Goal: Contribute content

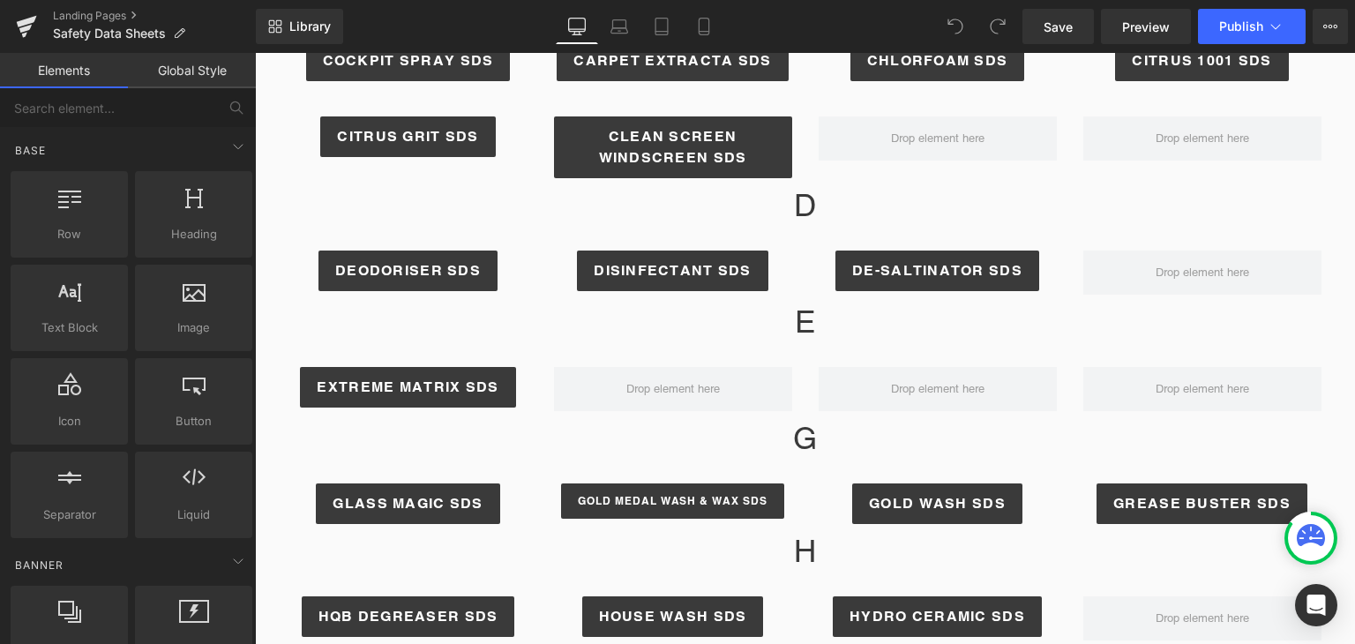
scroll to position [663, 0]
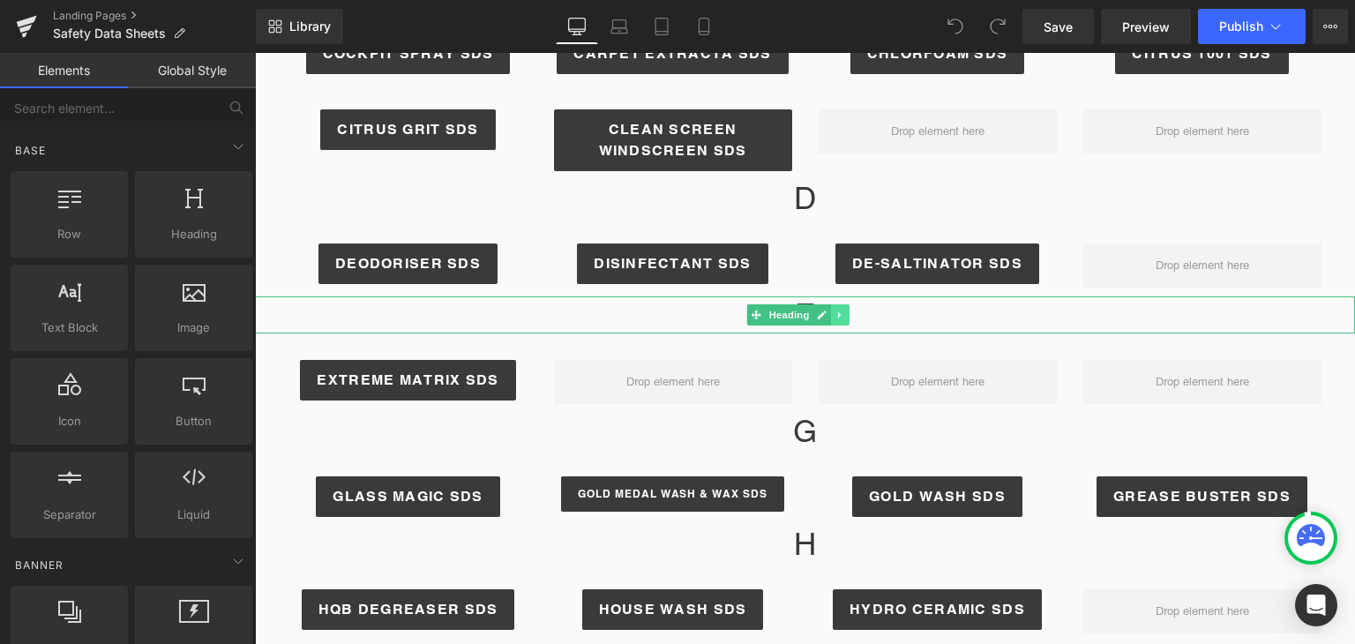
click at [832, 311] on link at bounding box center [840, 314] width 19 height 21
click at [830, 314] on icon at bounding box center [831, 315] width 10 height 10
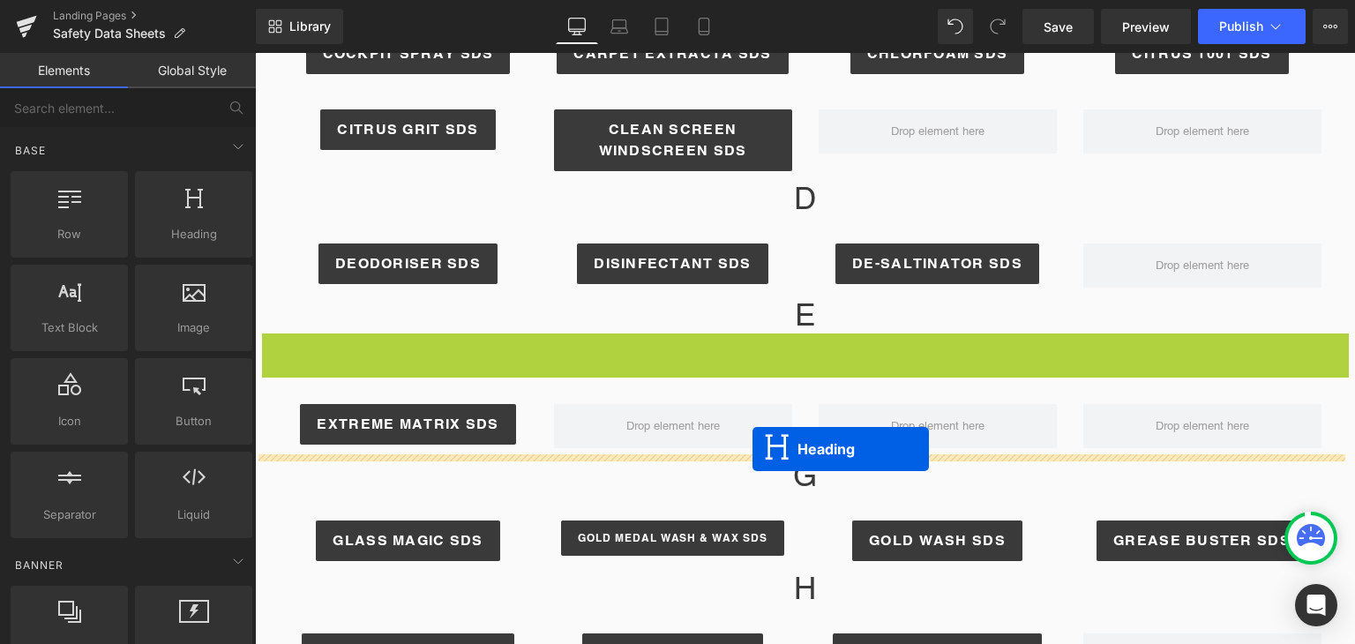
drag, startPoint x: 757, startPoint y: 350, endPoint x: 752, endPoint y: 449, distance: 98.9
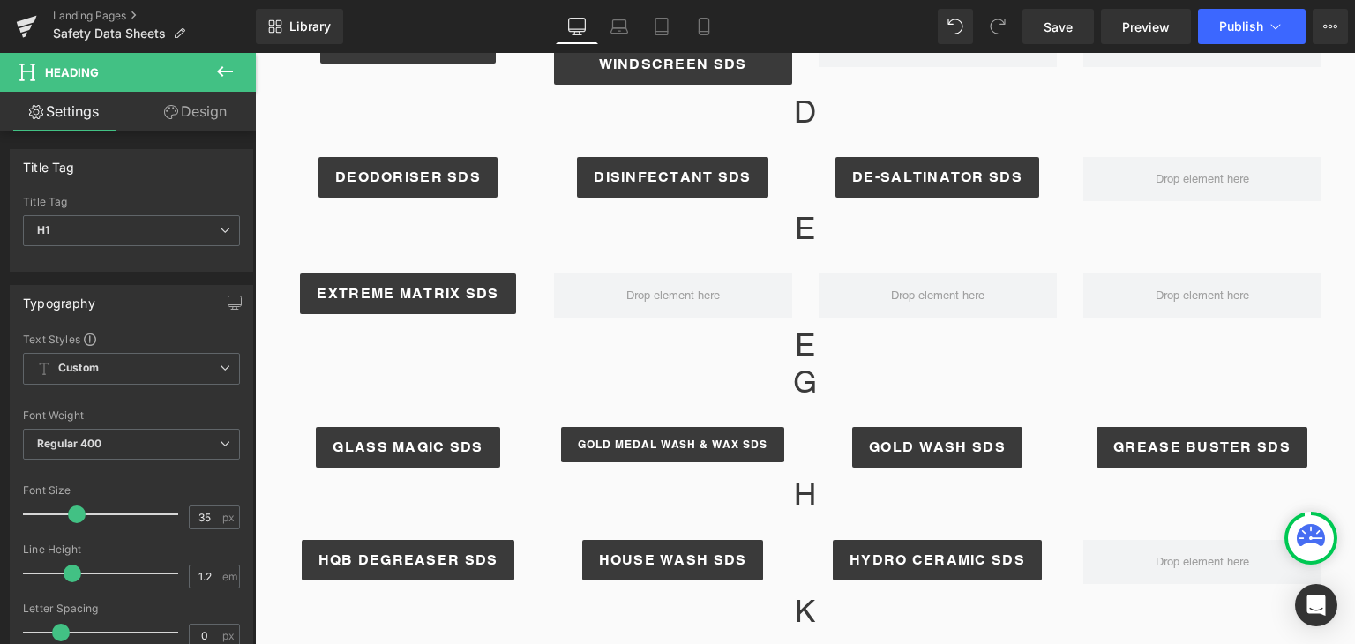
scroll to position [758, 0]
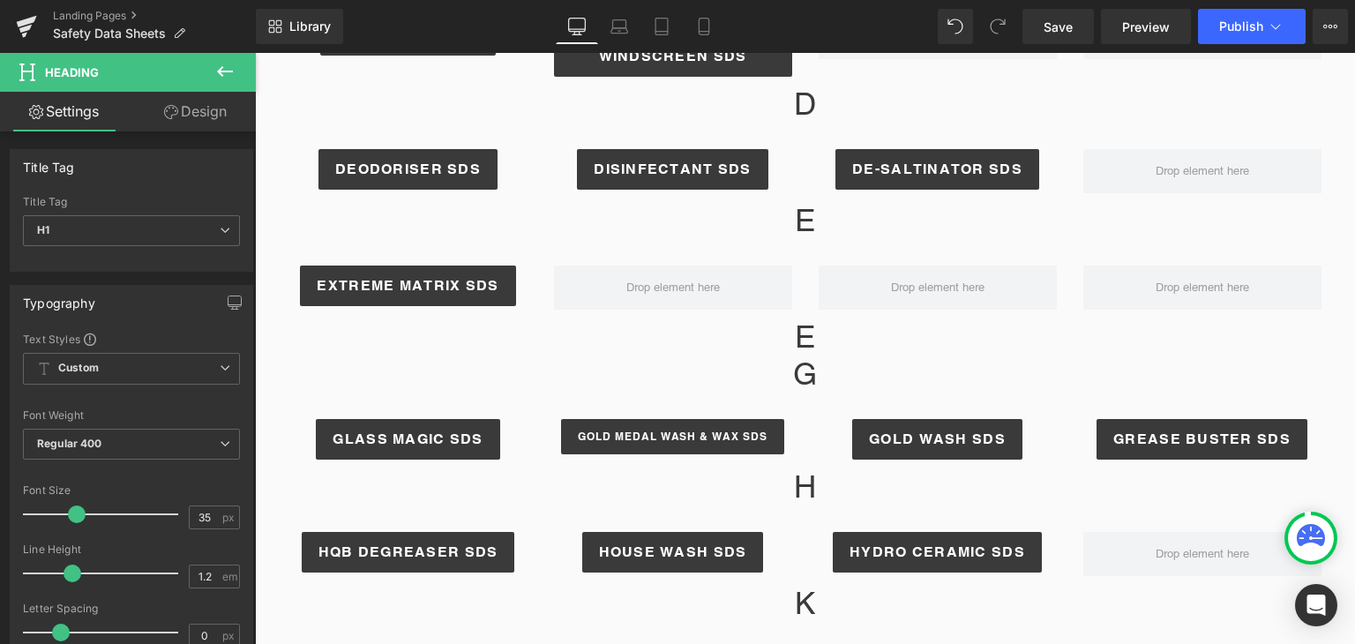
click at [807, 333] on div "E Heading" at bounding box center [805, 336] width 1100 height 37
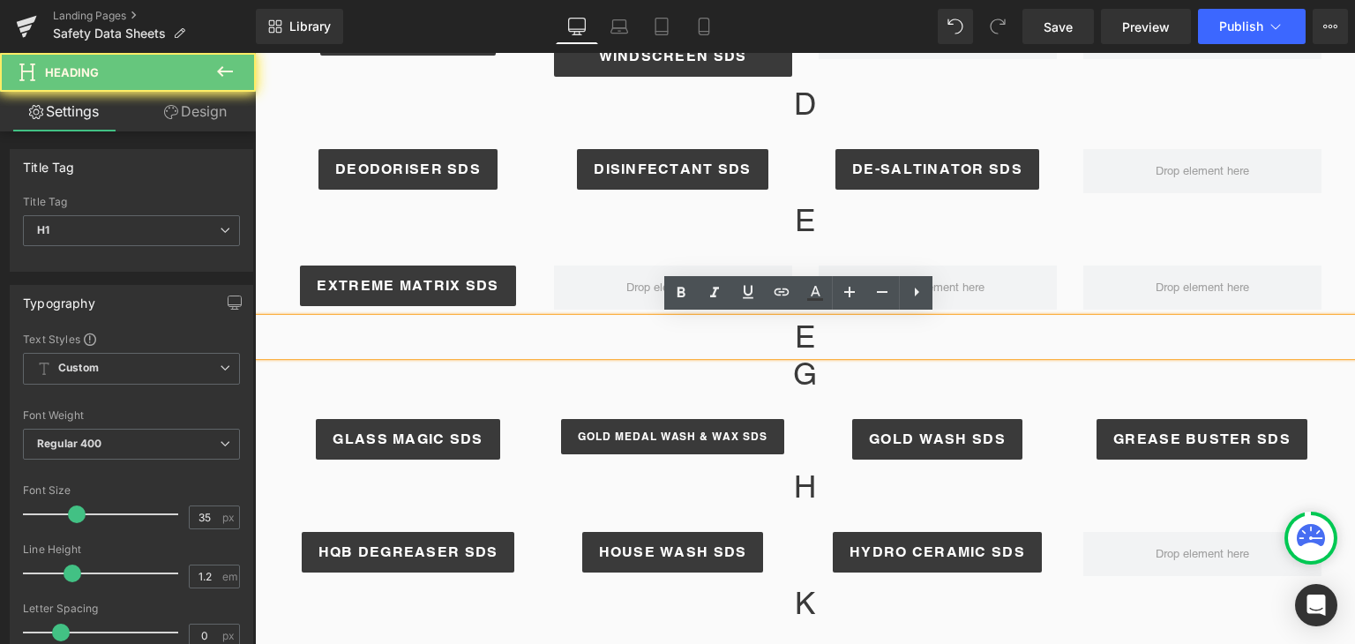
click at [807, 333] on h1 "E" at bounding box center [805, 336] width 1100 height 37
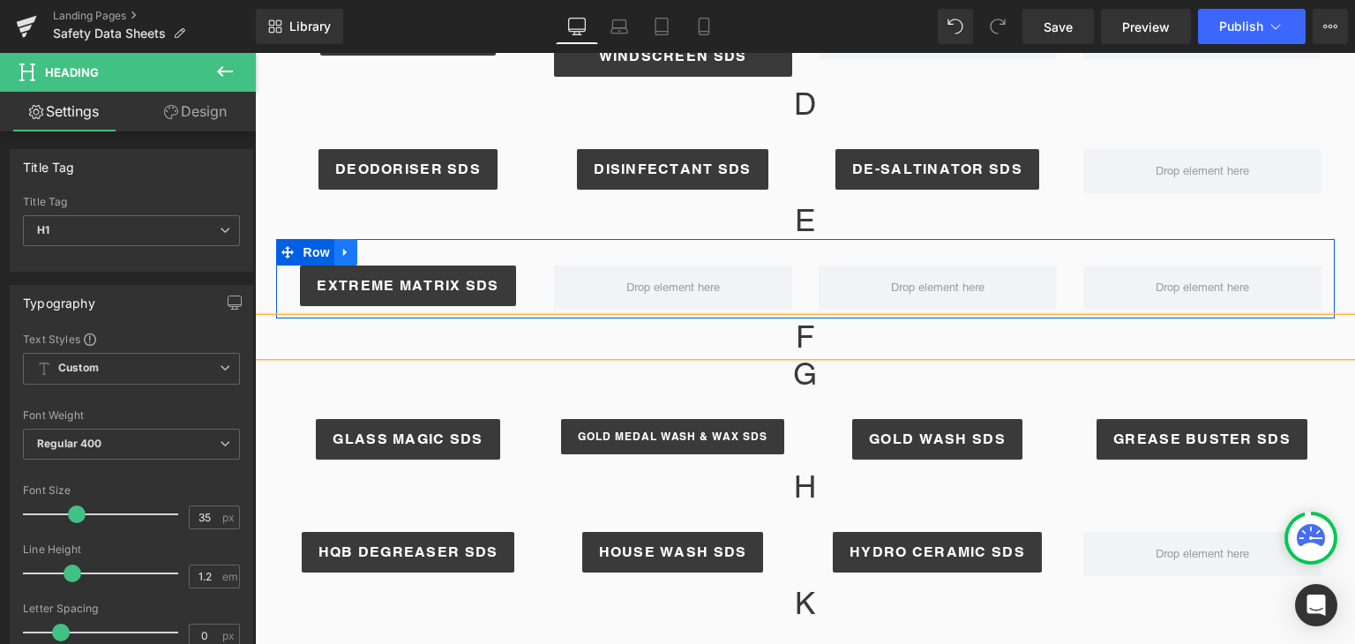
click at [340, 248] on icon at bounding box center [346, 252] width 12 height 13
click at [362, 253] on icon at bounding box center [368, 252] width 12 height 12
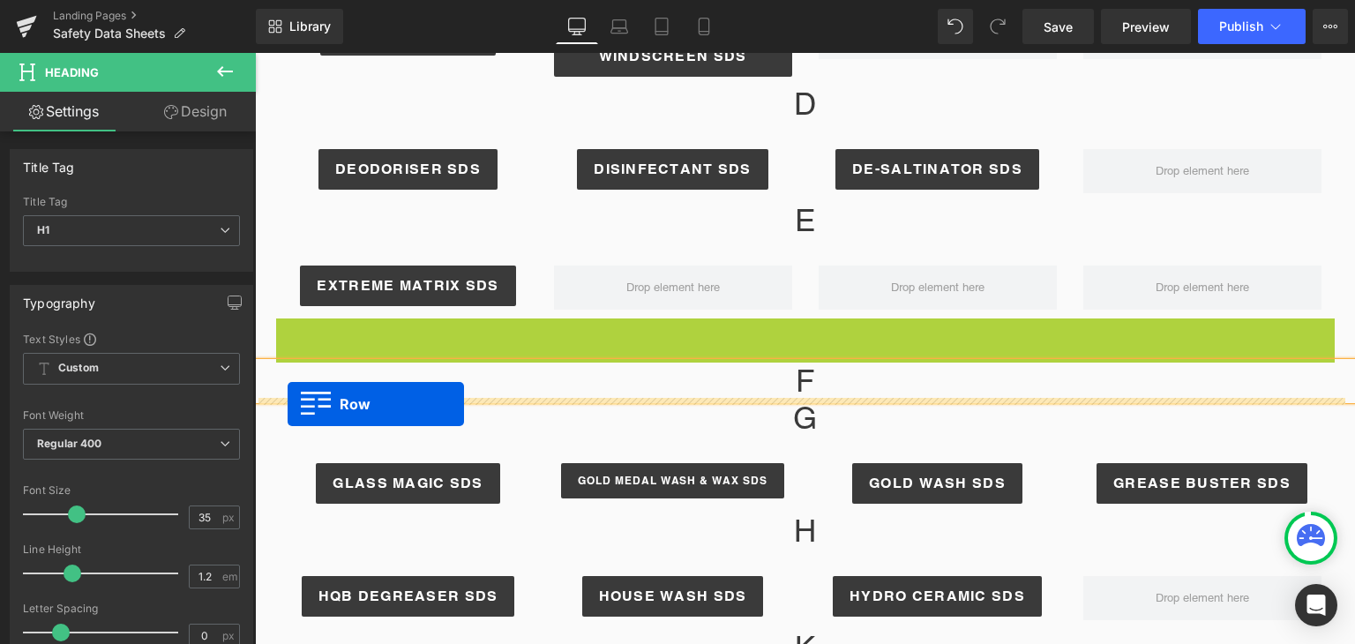
drag, startPoint x: 278, startPoint y: 329, endPoint x: 288, endPoint y: 403, distance: 74.7
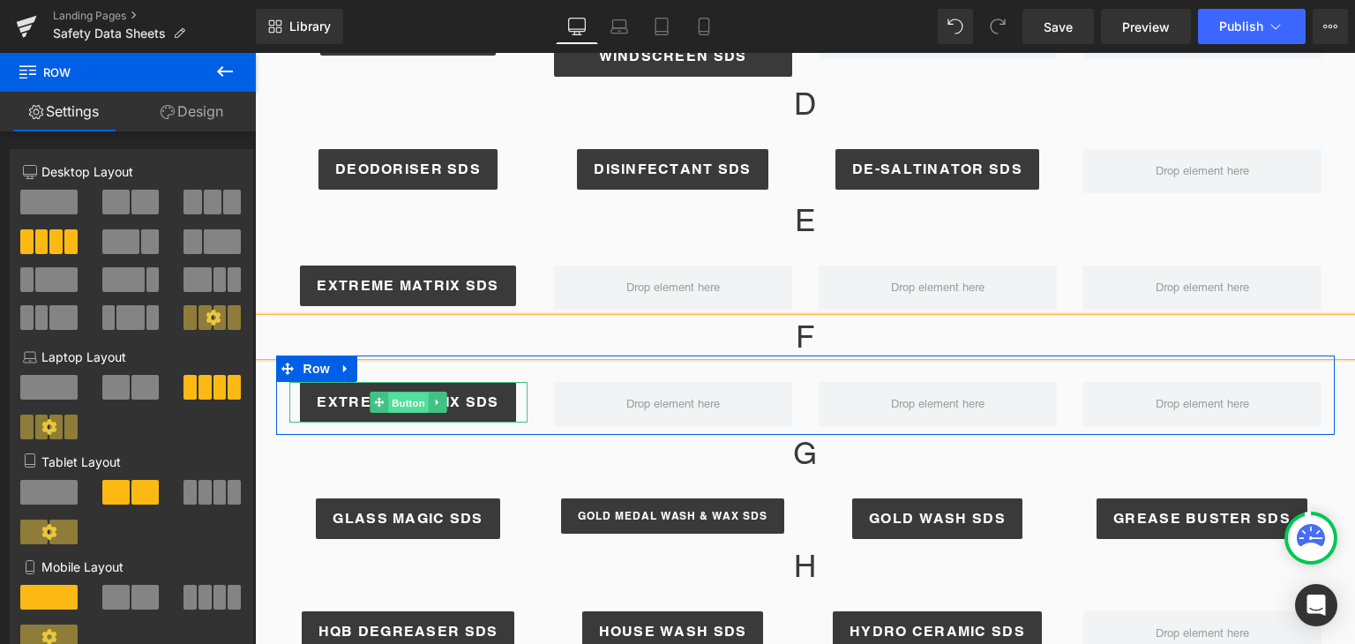
click at [403, 401] on span "Button" at bounding box center [408, 402] width 41 height 21
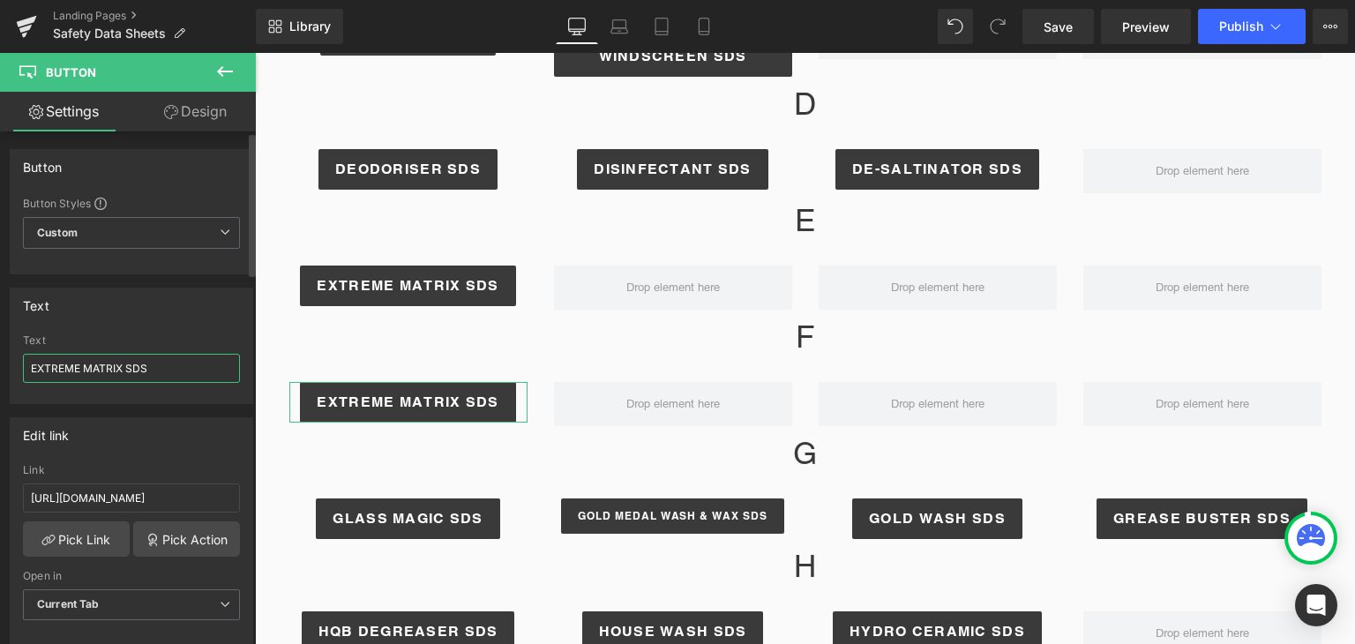
drag, startPoint x: 123, startPoint y: 366, endPoint x: 29, endPoint y: 364, distance: 94.4
click at [29, 364] on input "EXTREME MATRIX SDS" at bounding box center [131, 368] width 217 height 29
type input "FUSE FLEX SDS"
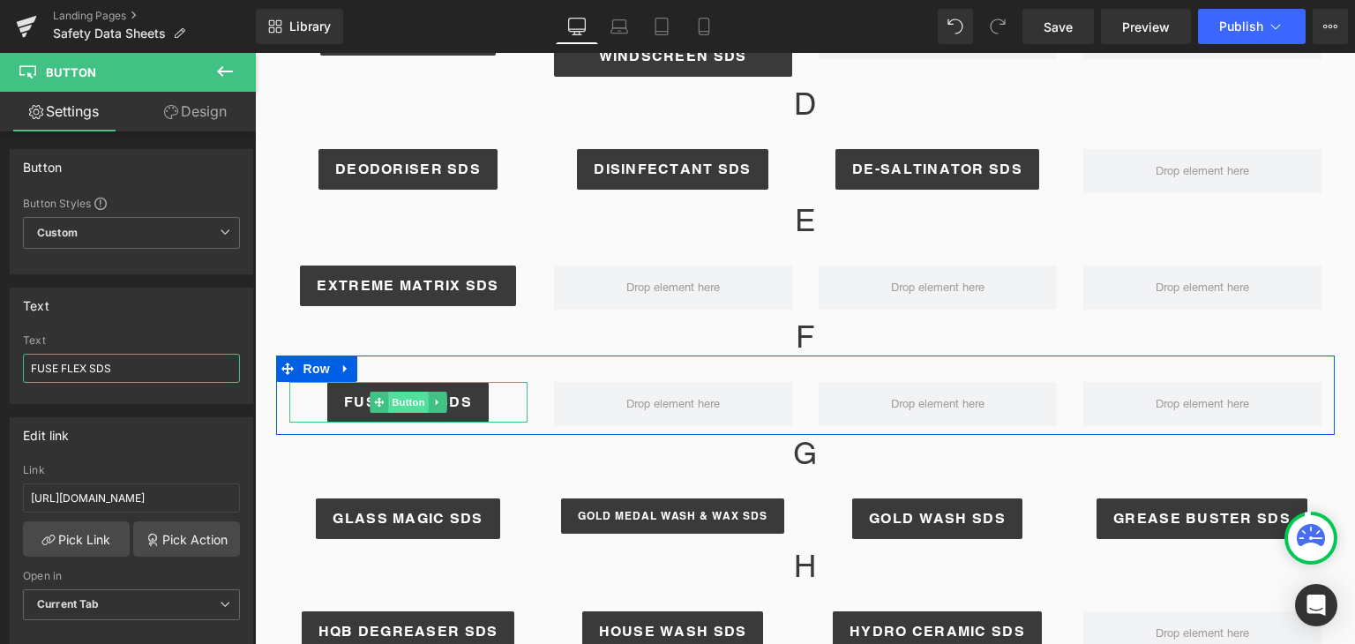
click at [402, 407] on span "Button" at bounding box center [408, 402] width 41 height 21
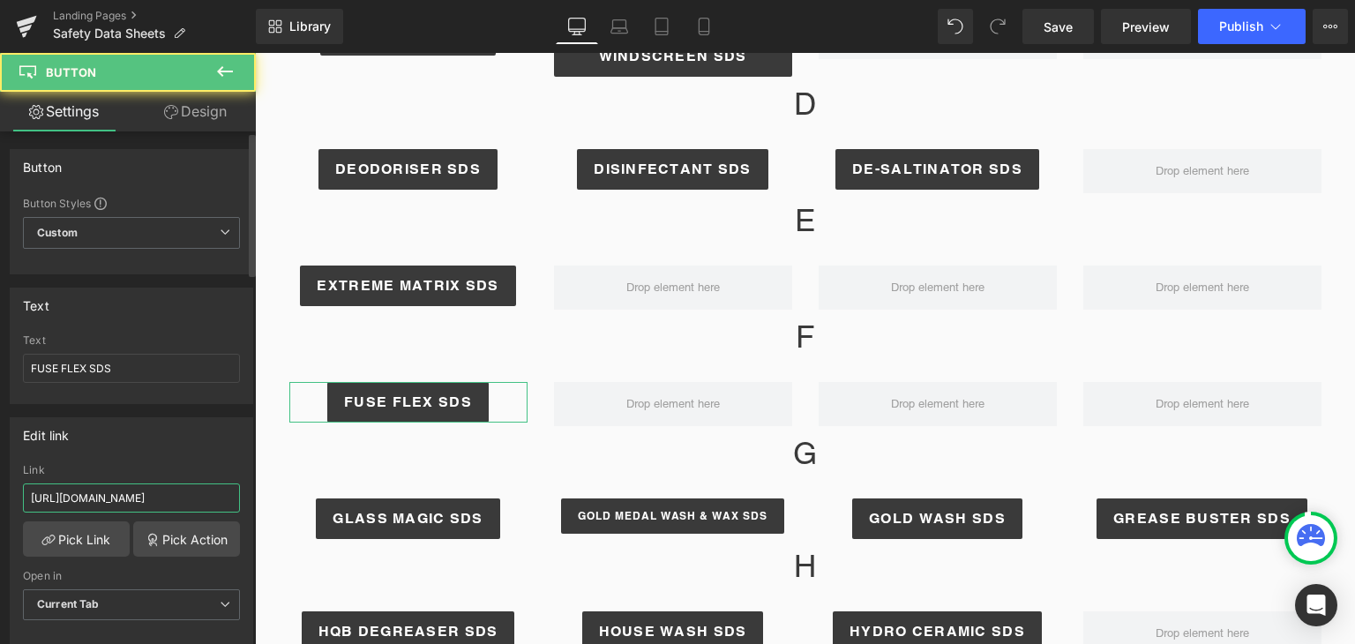
click at [120, 493] on input "[URL][DOMAIN_NAME]" at bounding box center [131, 497] width 217 height 29
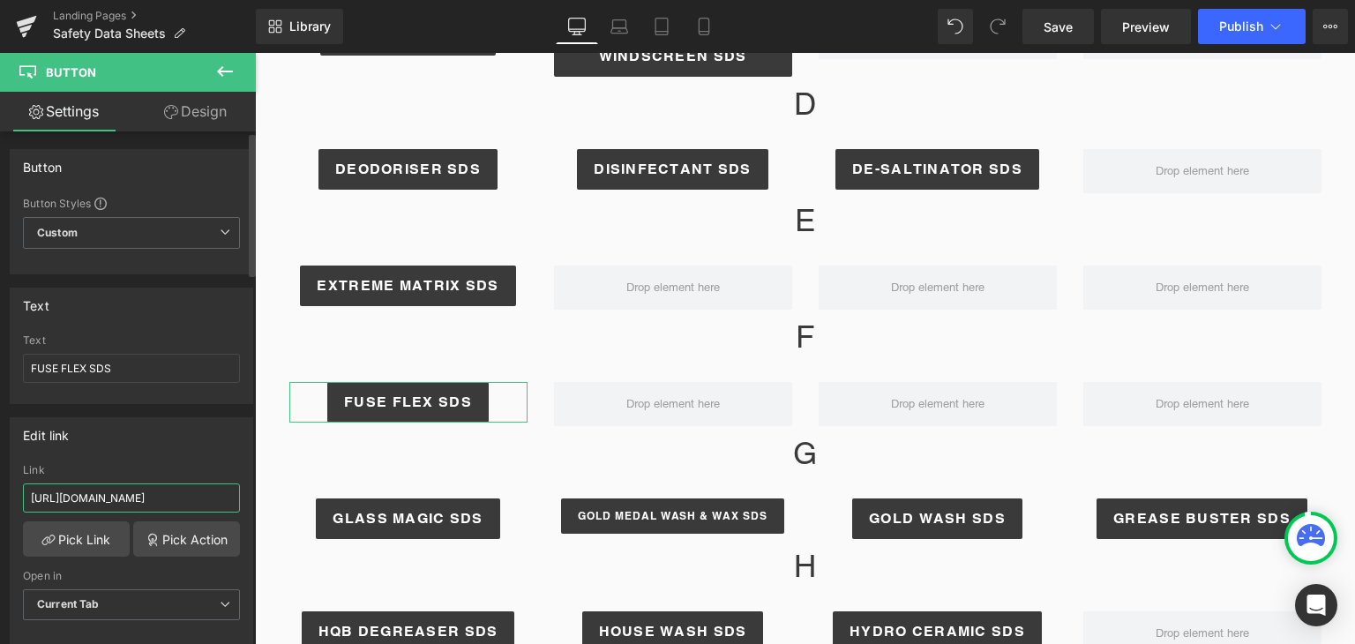
click at [120, 493] on input "[URL][DOMAIN_NAME]" at bounding box center [131, 497] width 217 height 29
paste input "Fuse_Flex-SDS_APRIL_2025_NZ.pdf?v=1759194861"
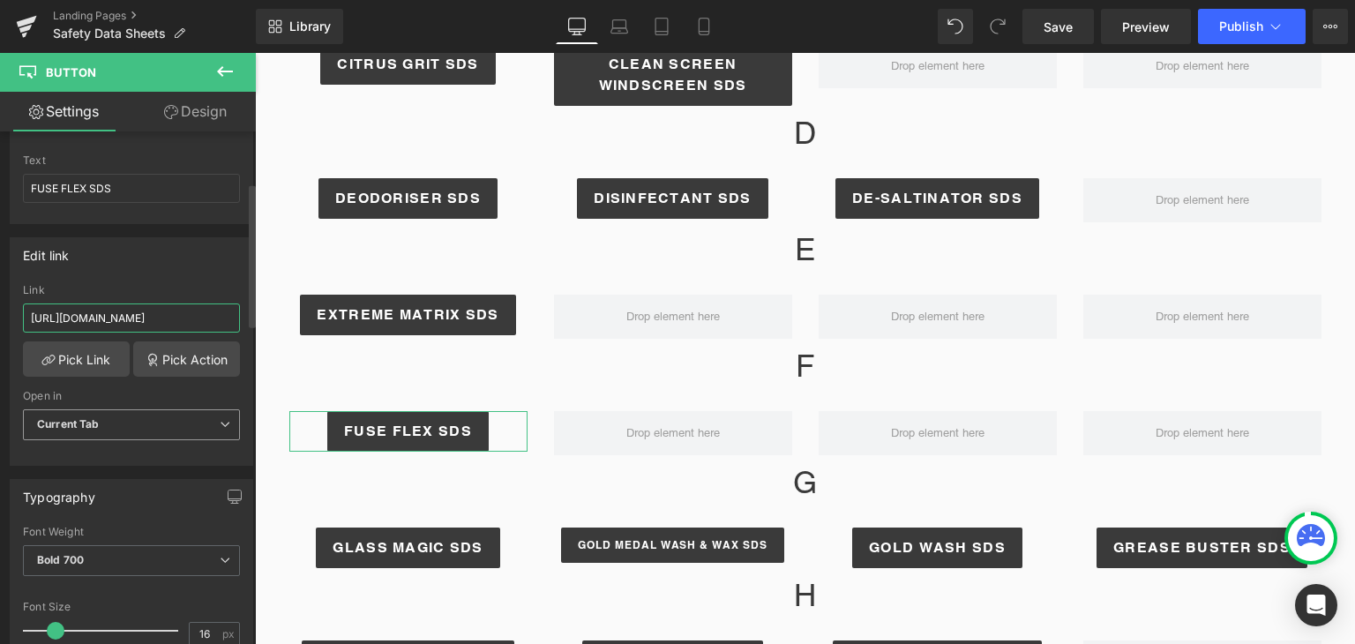
scroll to position [182, 0]
type input "[URL][DOMAIN_NAME]"
click at [131, 424] on span "Current Tab" at bounding box center [131, 422] width 217 height 31
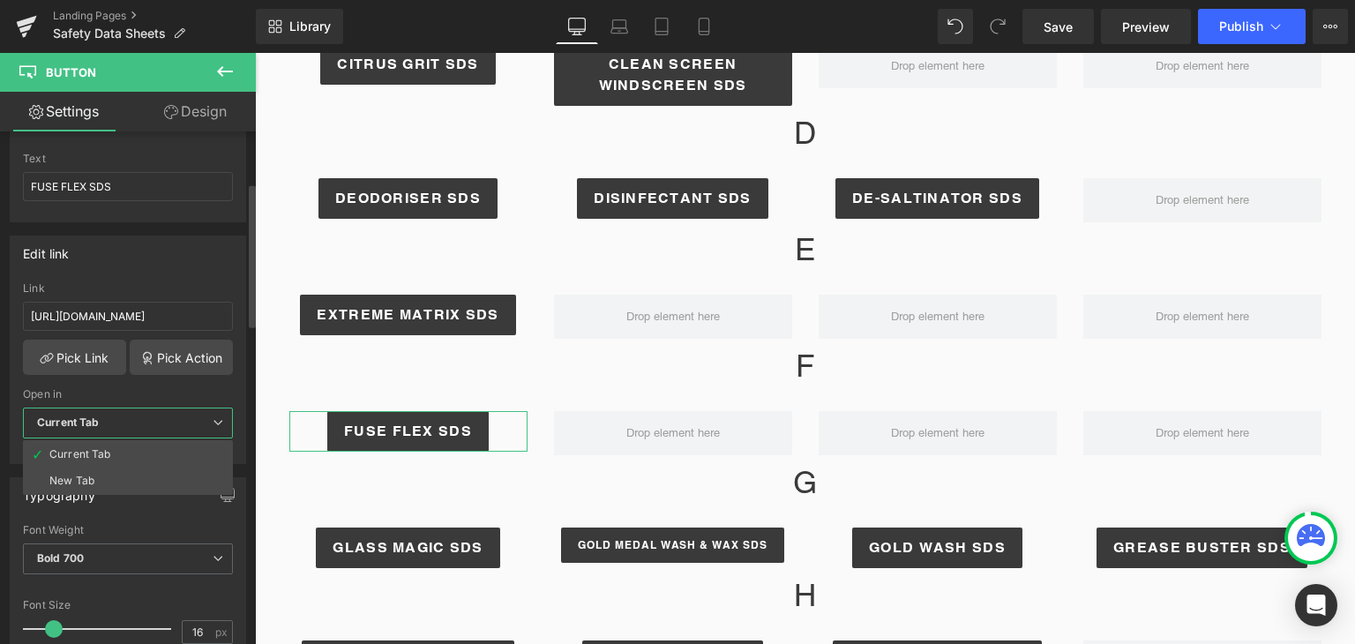
click at [165, 392] on div "Open in" at bounding box center [128, 394] width 210 height 12
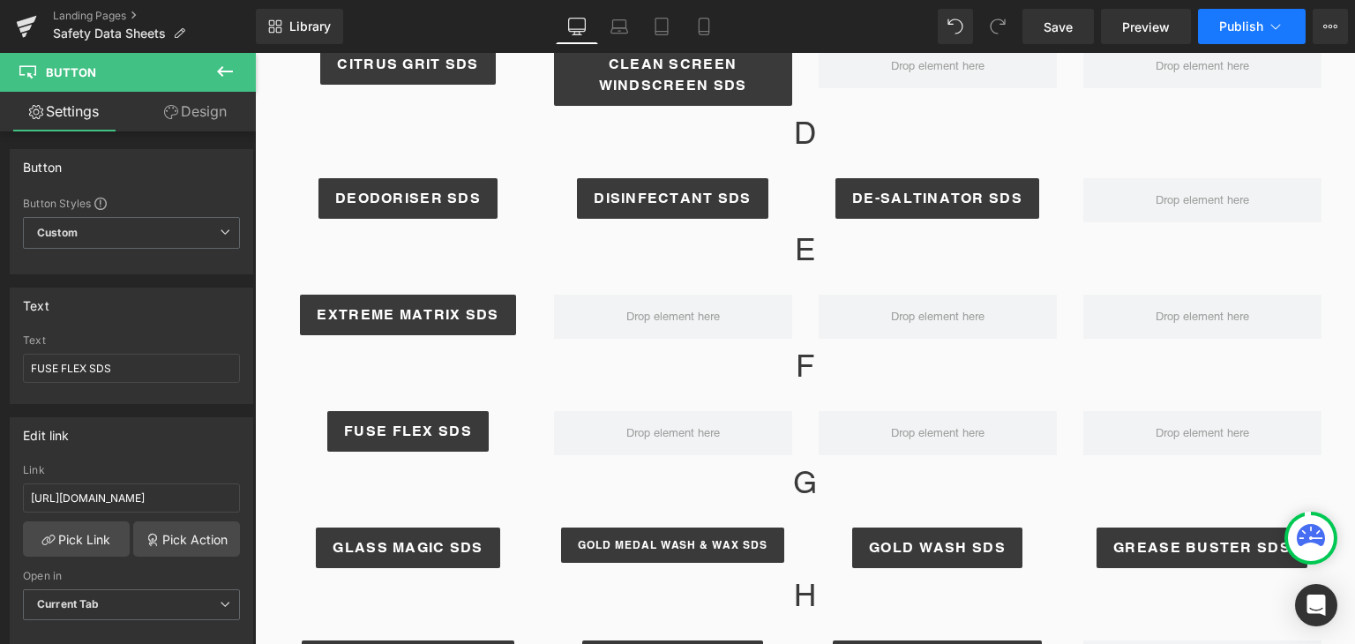
click at [1238, 26] on span "Publish" at bounding box center [1241, 26] width 44 height 14
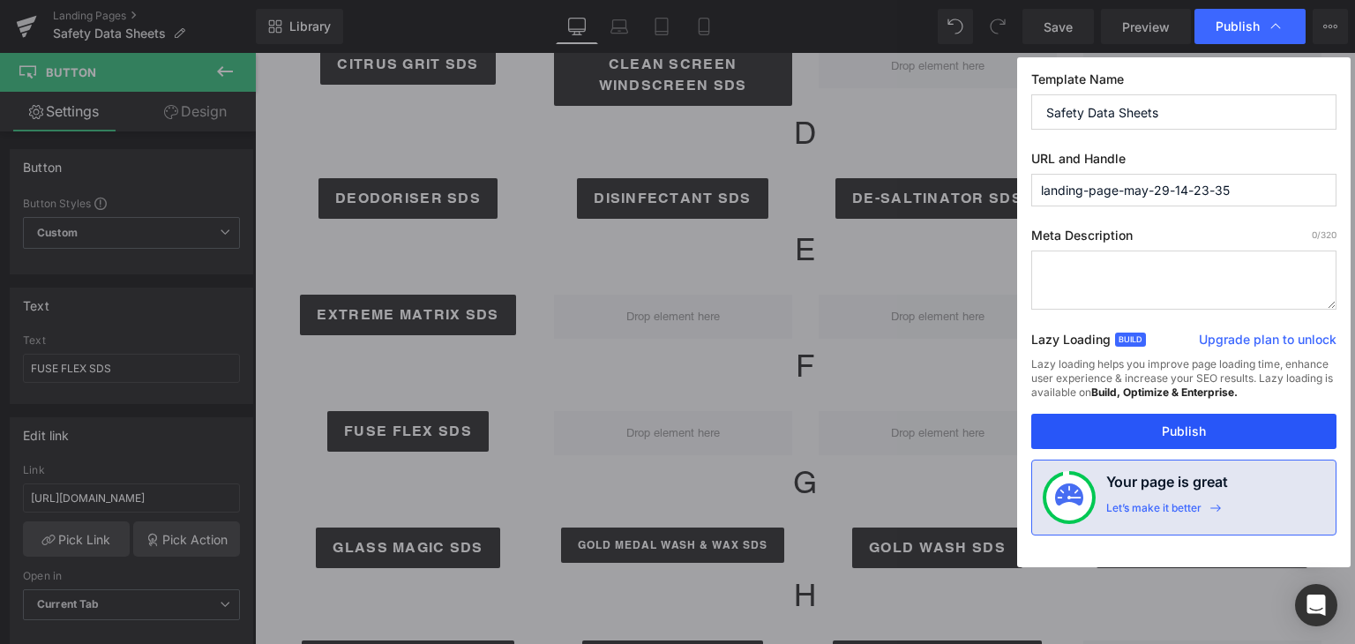
click at [1198, 433] on button "Publish" at bounding box center [1183, 431] width 305 height 35
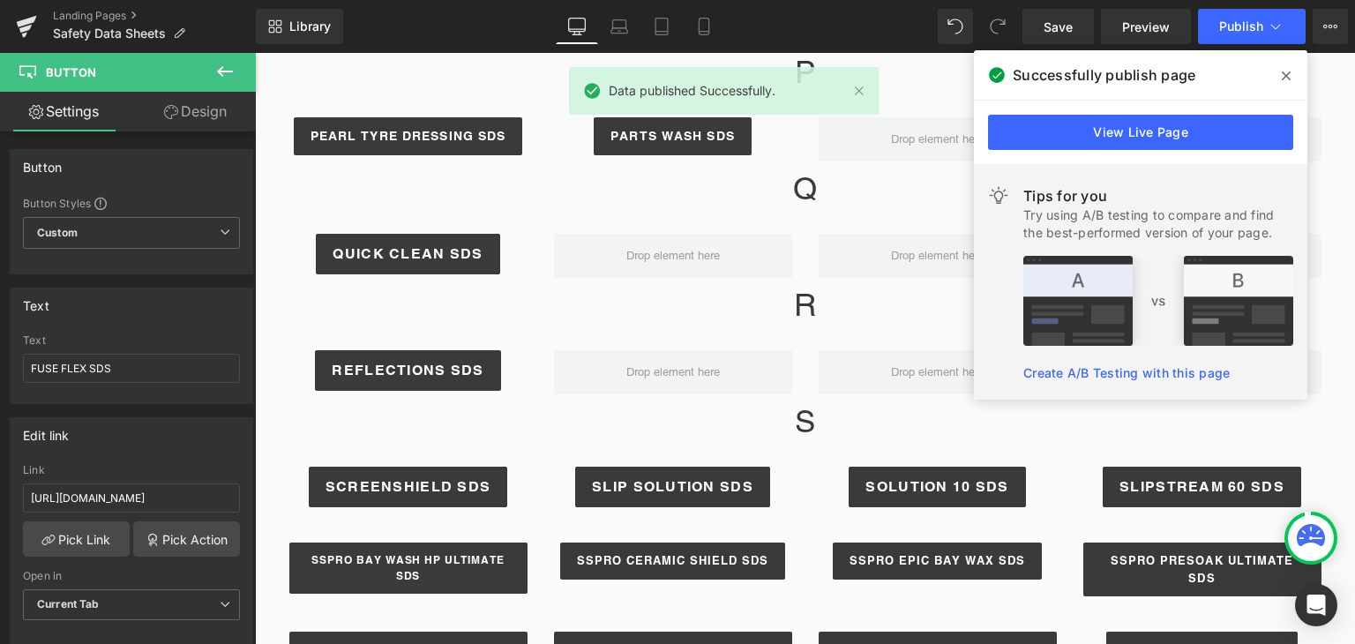
scroll to position [1969, 0]
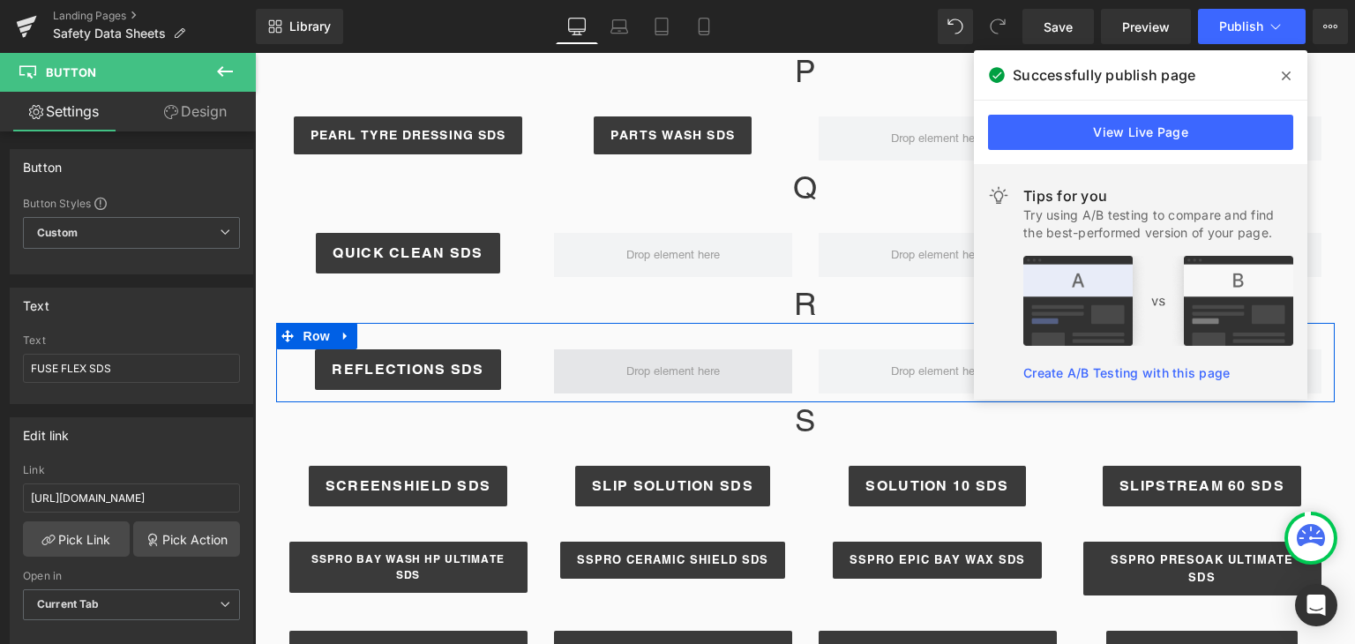
click at [681, 358] on span at bounding box center [673, 371] width 106 height 26
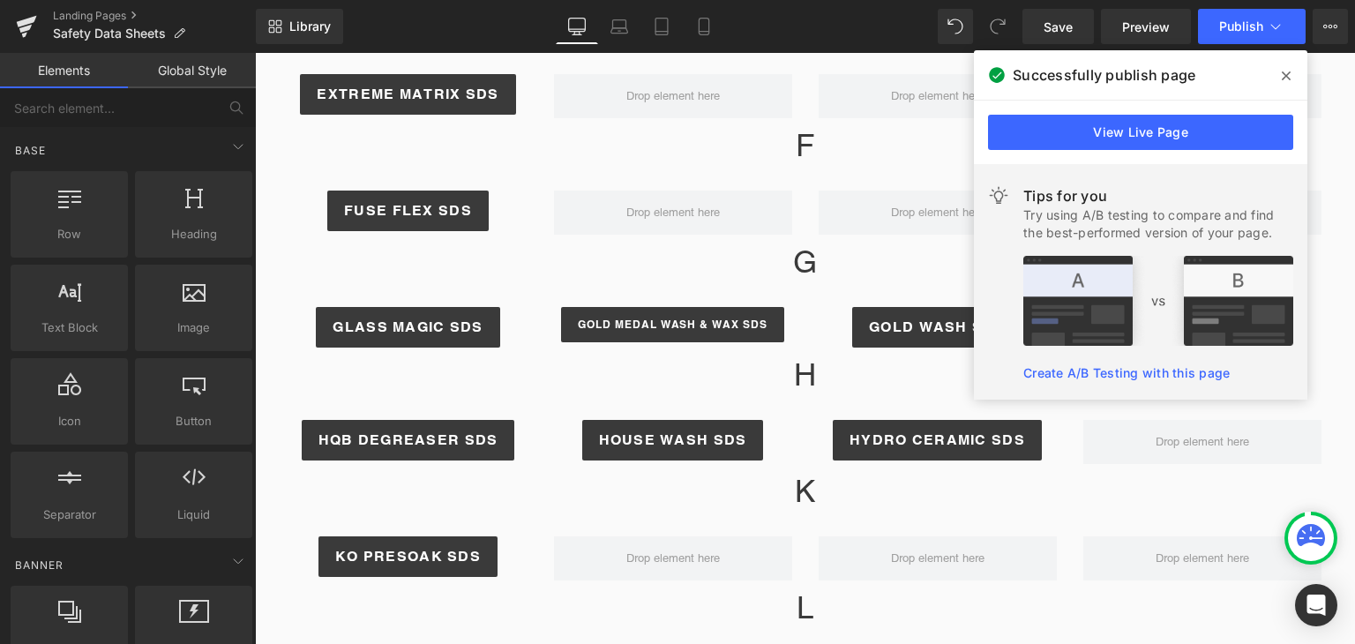
scroll to position [961, 0]
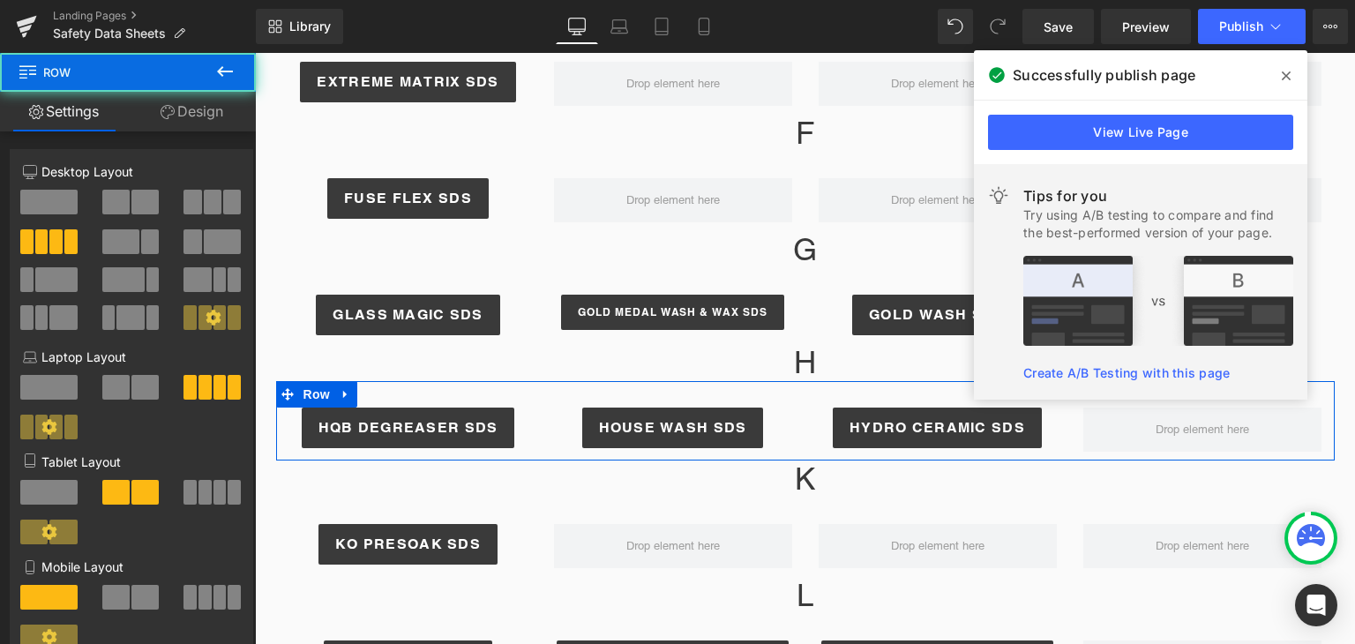
click at [805, 427] on div "HYDRO CERAMIC SDS Button" at bounding box center [937, 427] width 265 height 41
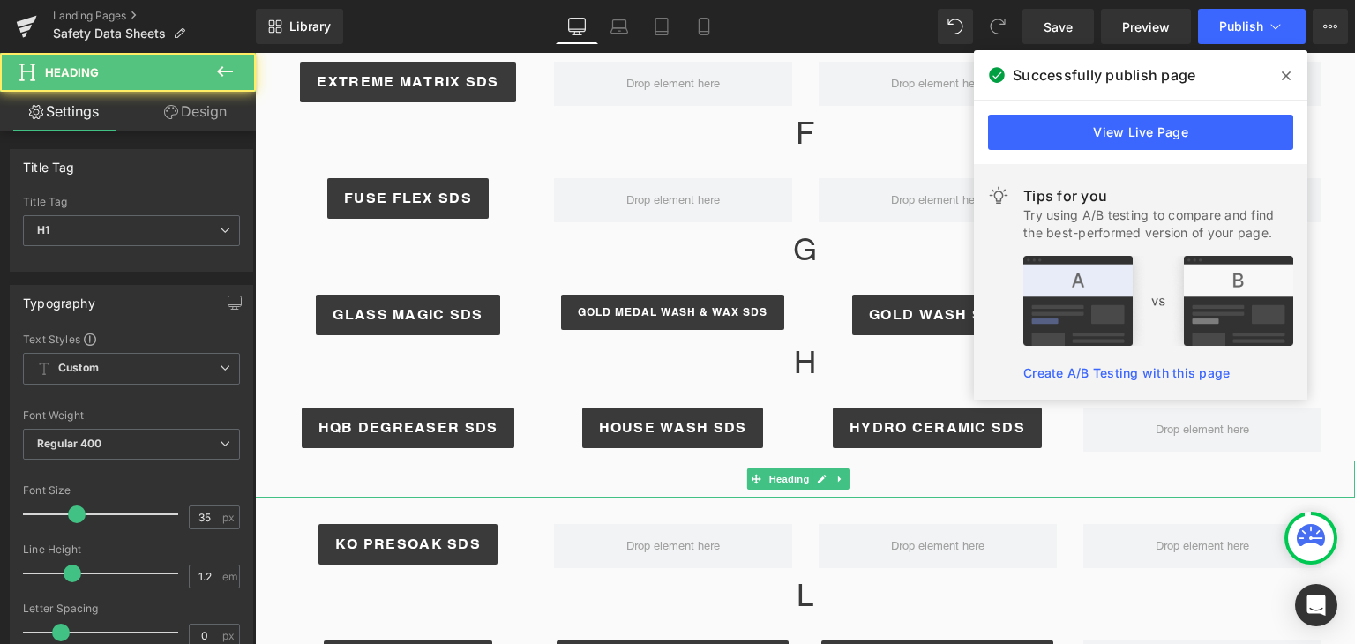
click at [1086, 487] on h1 "K" at bounding box center [805, 478] width 1100 height 37
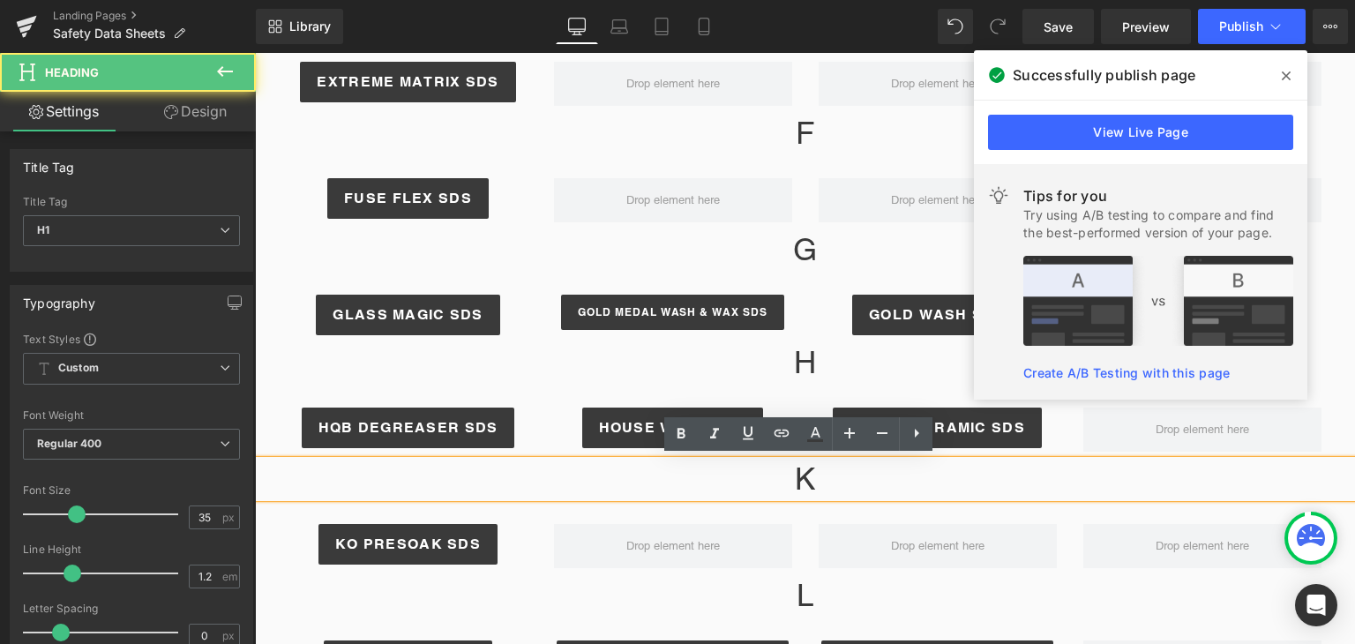
click at [1065, 475] on h1 "K" at bounding box center [805, 478] width 1100 height 37
click at [1100, 475] on h1 "K" at bounding box center [805, 478] width 1100 height 37
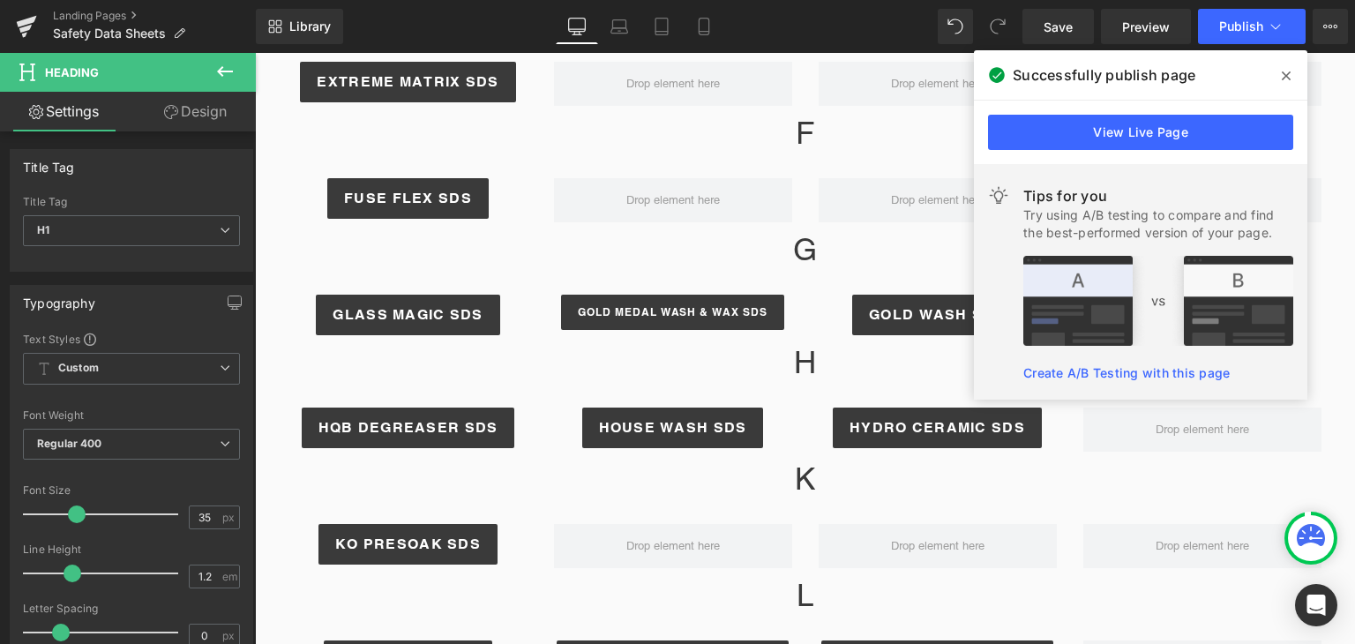
click at [1278, 72] on span at bounding box center [1286, 76] width 28 height 28
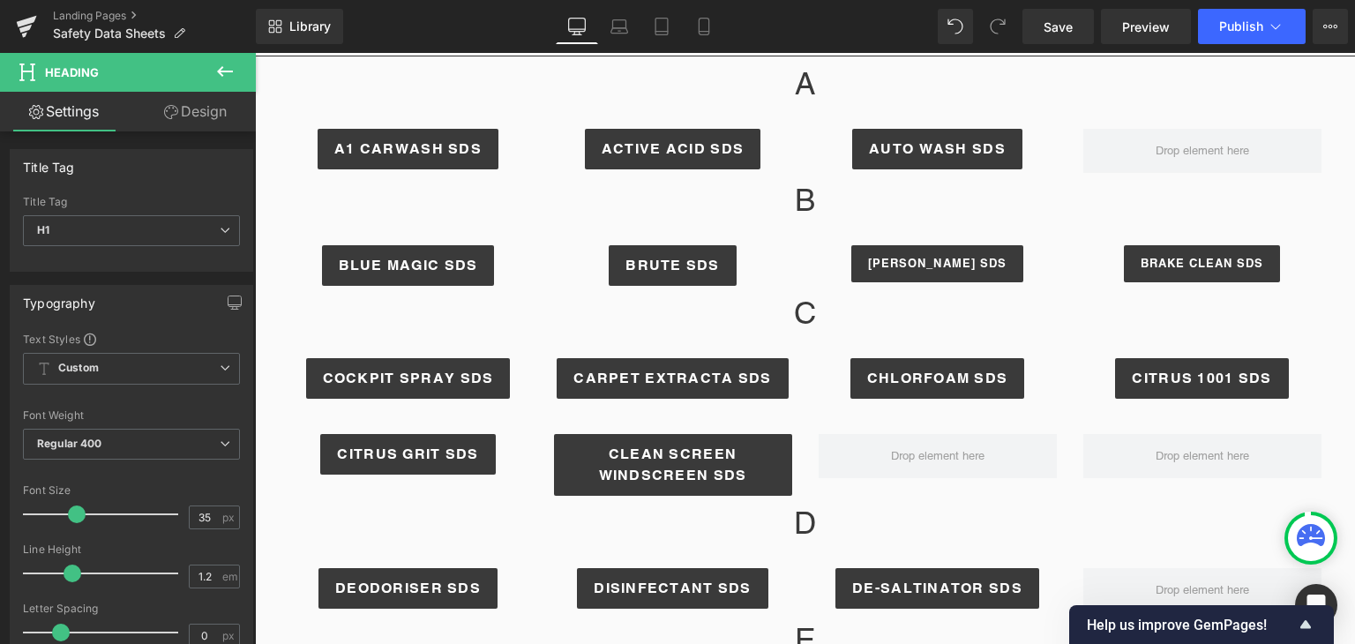
scroll to position [341, 0]
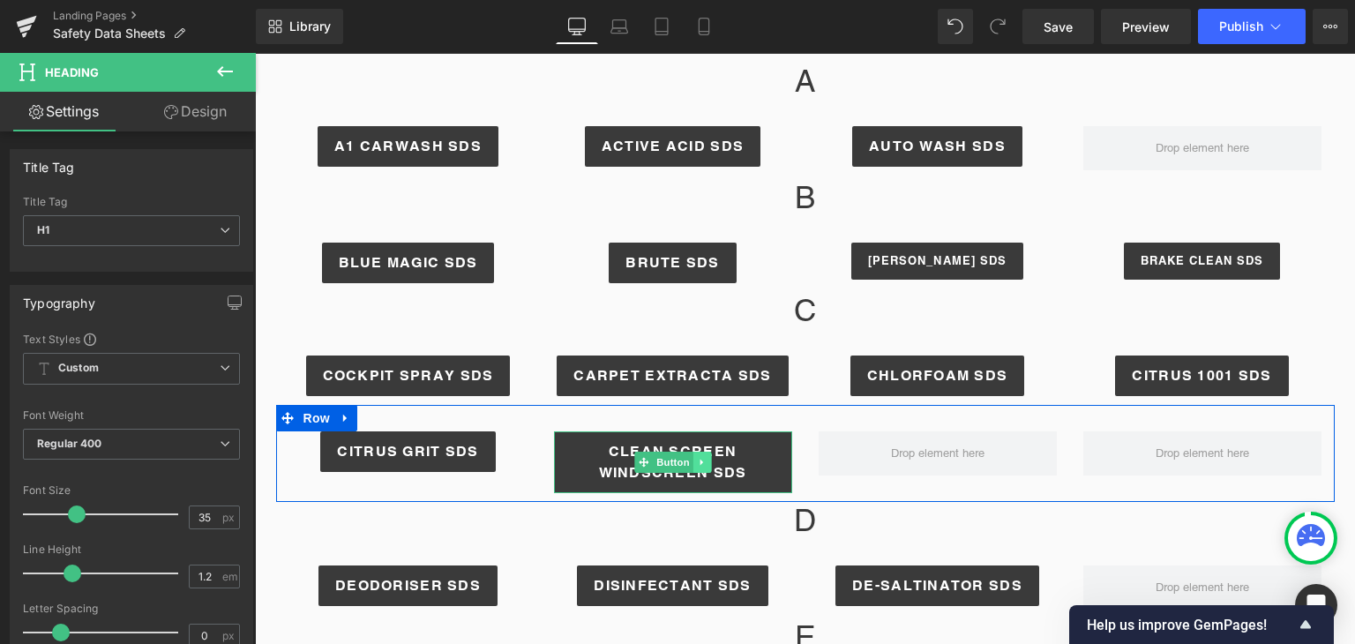
click at [699, 460] on icon at bounding box center [700, 463] width 3 height 6
click at [688, 459] on icon at bounding box center [693, 462] width 10 height 10
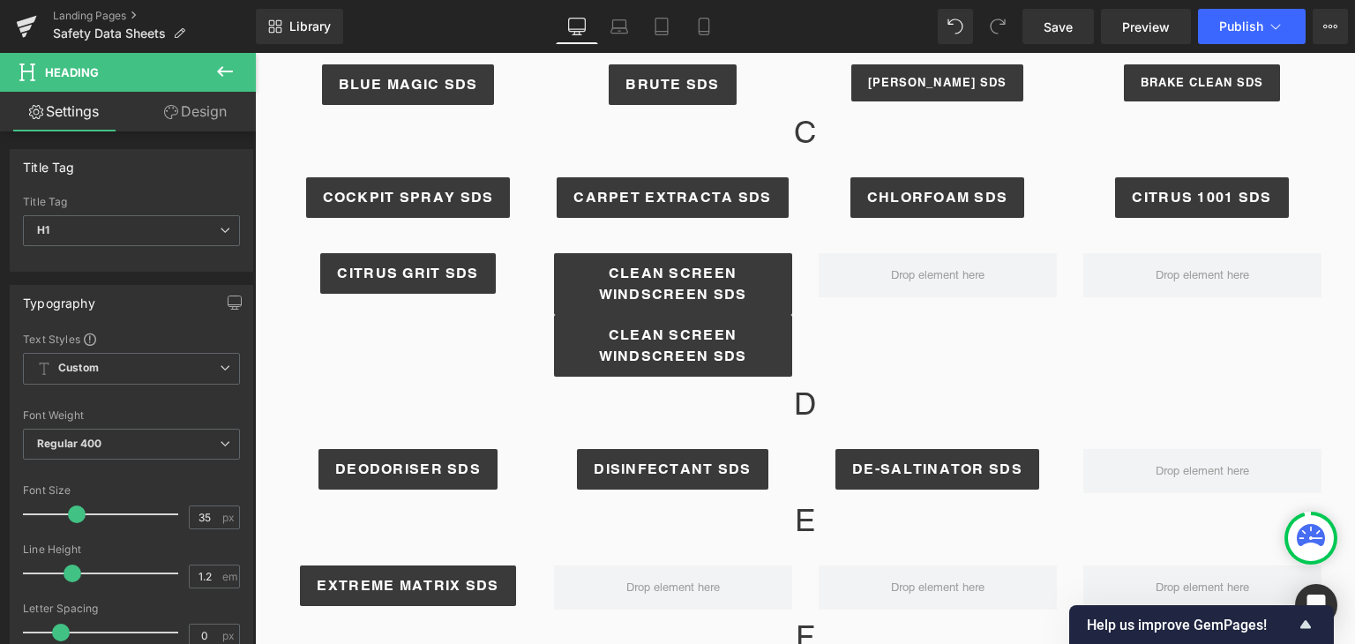
scroll to position [489, 0]
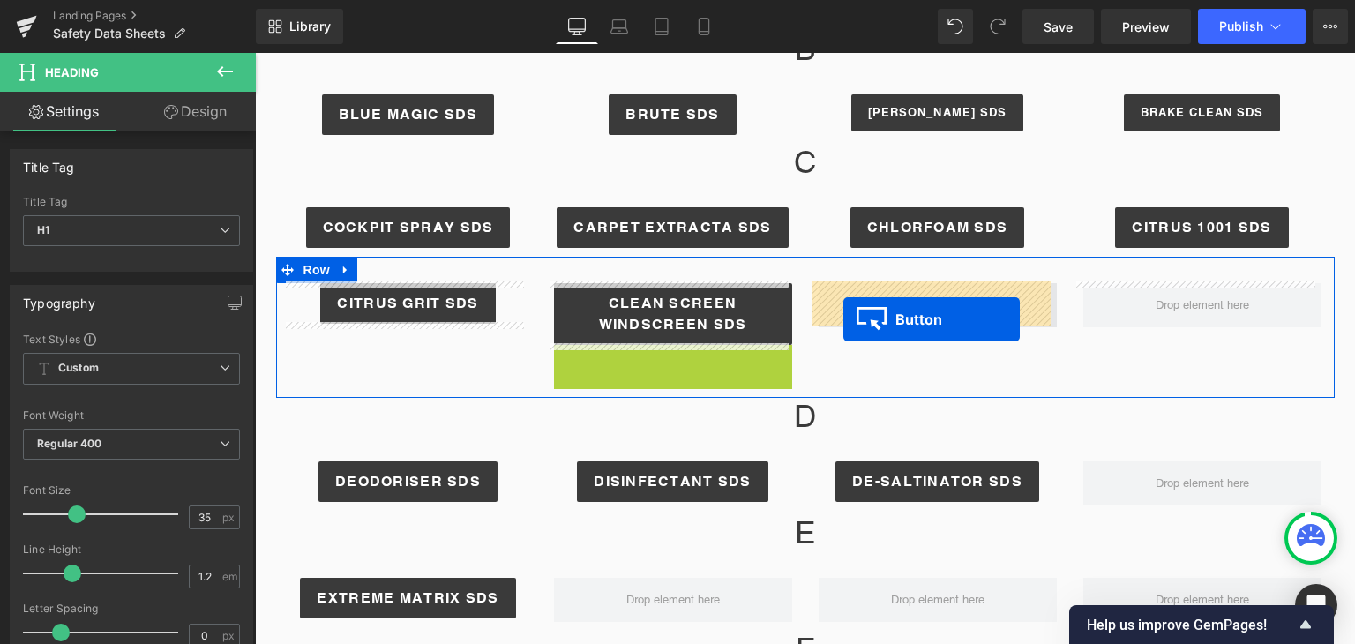
drag, startPoint x: 636, startPoint y: 378, endPoint x: 850, endPoint y: 315, distance: 223.5
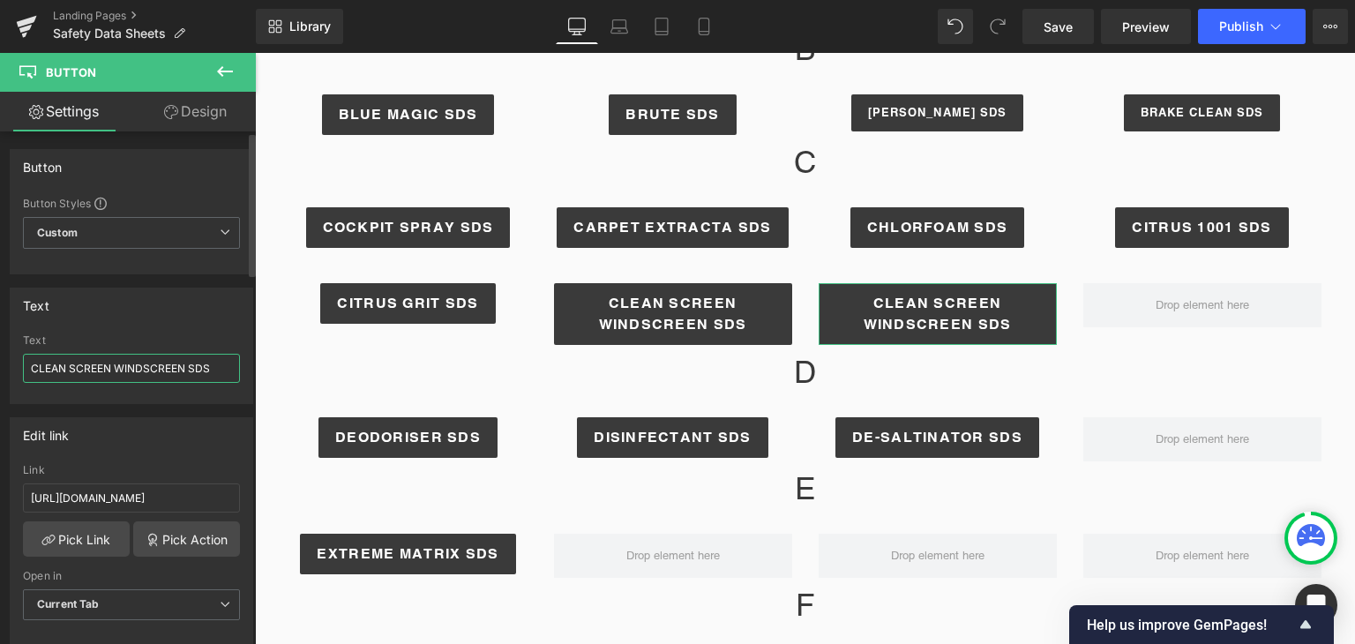
drag, startPoint x: 184, startPoint y: 367, endPoint x: 30, endPoint y: 366, distance: 154.3
click at [30, 366] on input "CLEAN SCREEN WINDSCREEN SDS" at bounding box center [131, 368] width 217 height 29
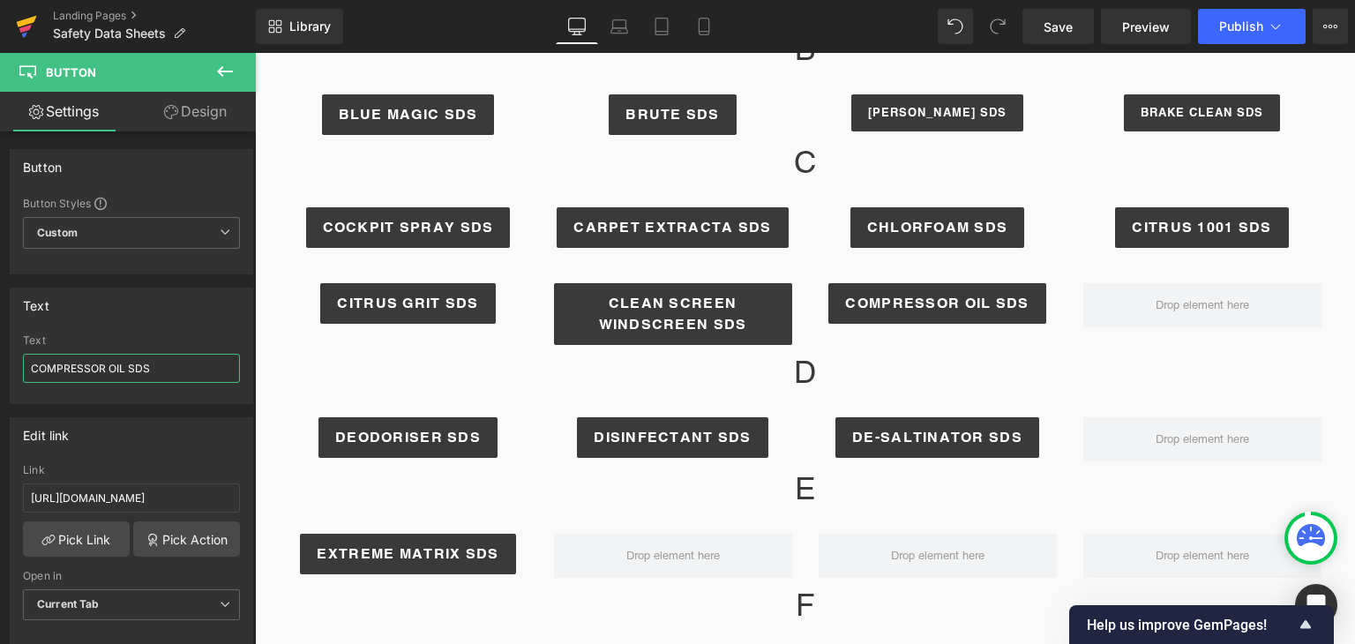
type input "COMPRESSOR OIL SDS"
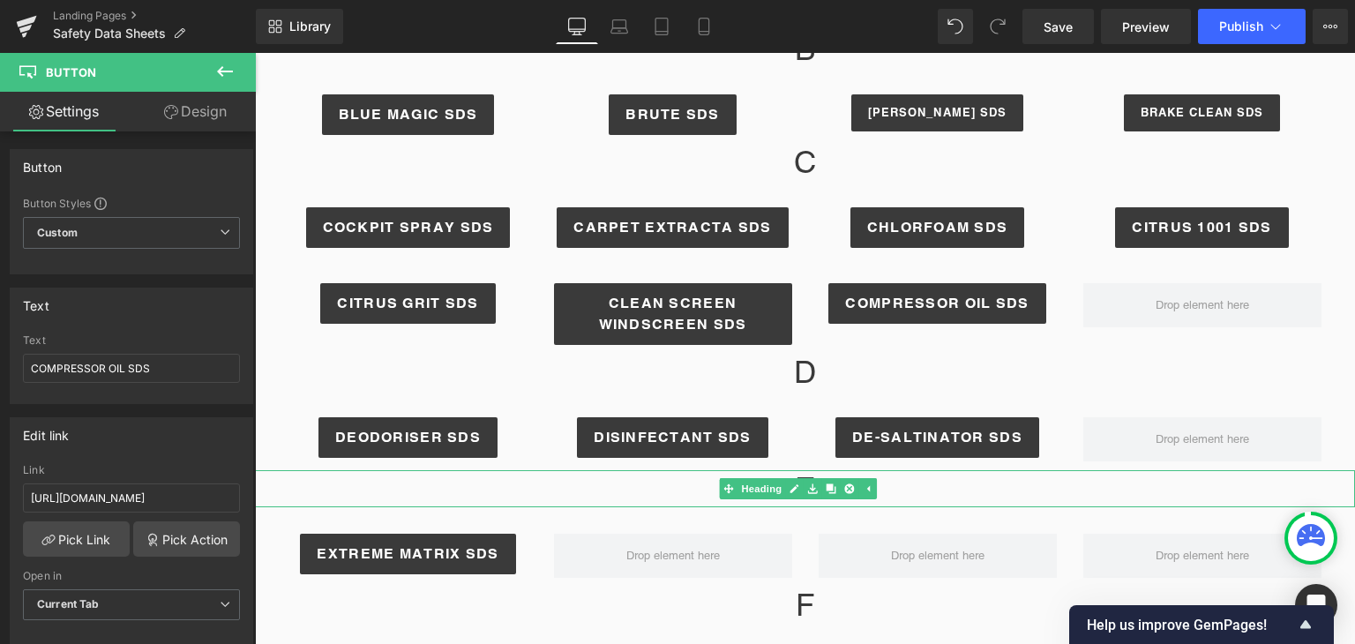
click at [1094, 487] on h1 "E" at bounding box center [805, 488] width 1100 height 37
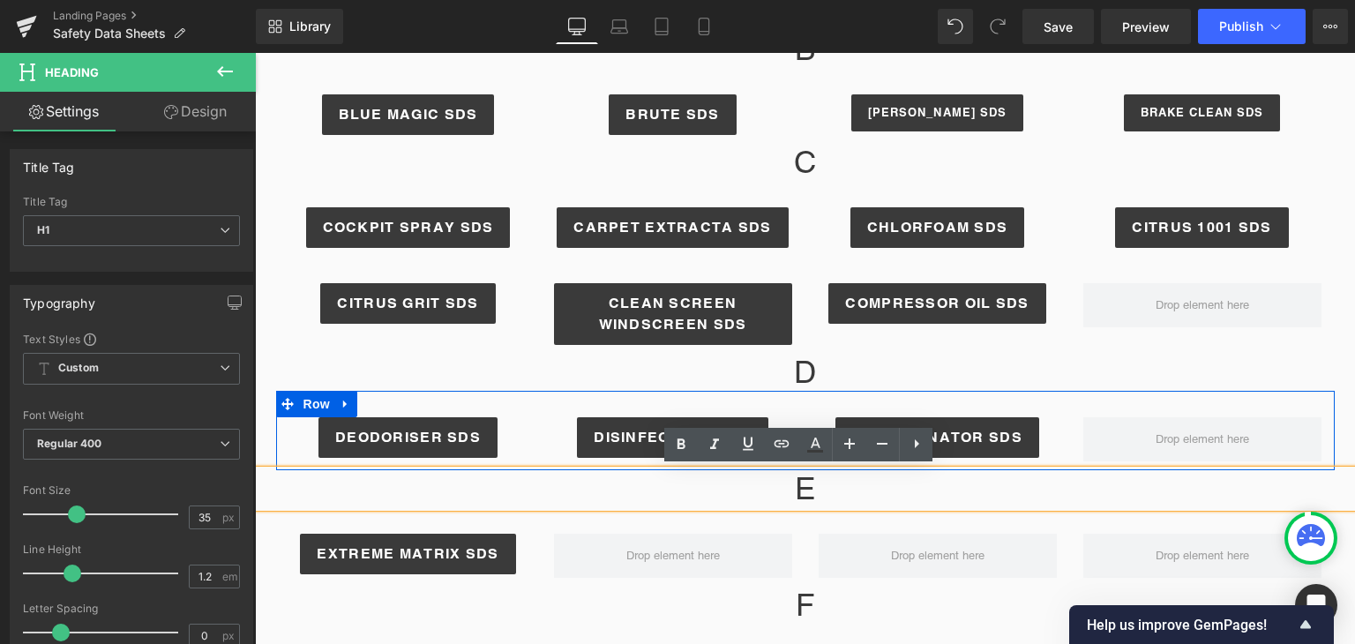
click at [1129, 403] on div "DEODORISER SDS Button DISINFECTANT SDS Button DE-SALTINATOR SDS Button Row" at bounding box center [805, 430] width 1058 height 79
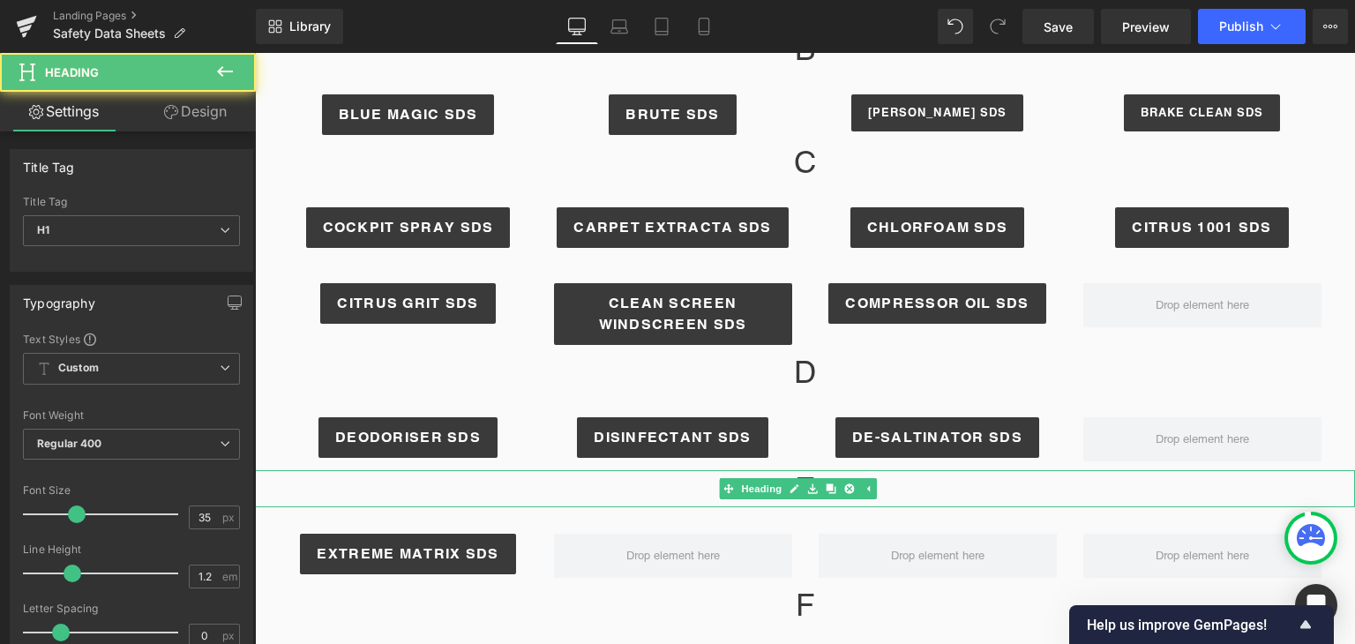
click at [1076, 491] on h1 "E" at bounding box center [805, 488] width 1100 height 37
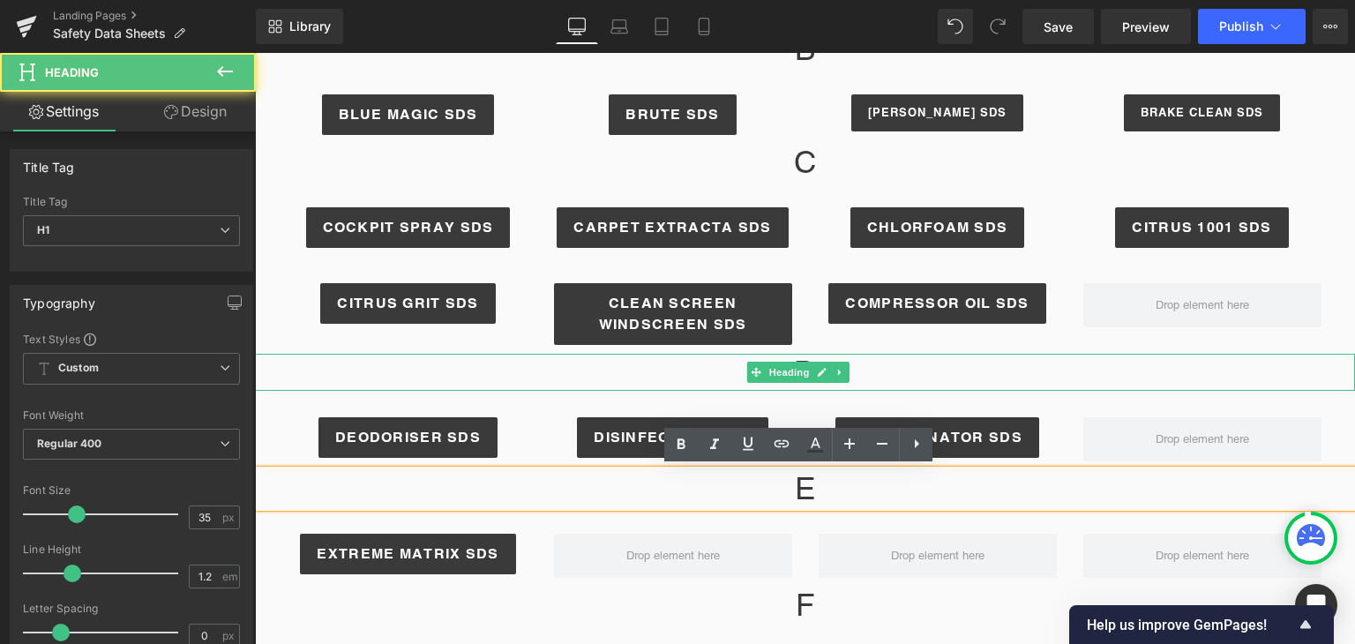
click at [1057, 372] on h1 "D" at bounding box center [805, 372] width 1100 height 37
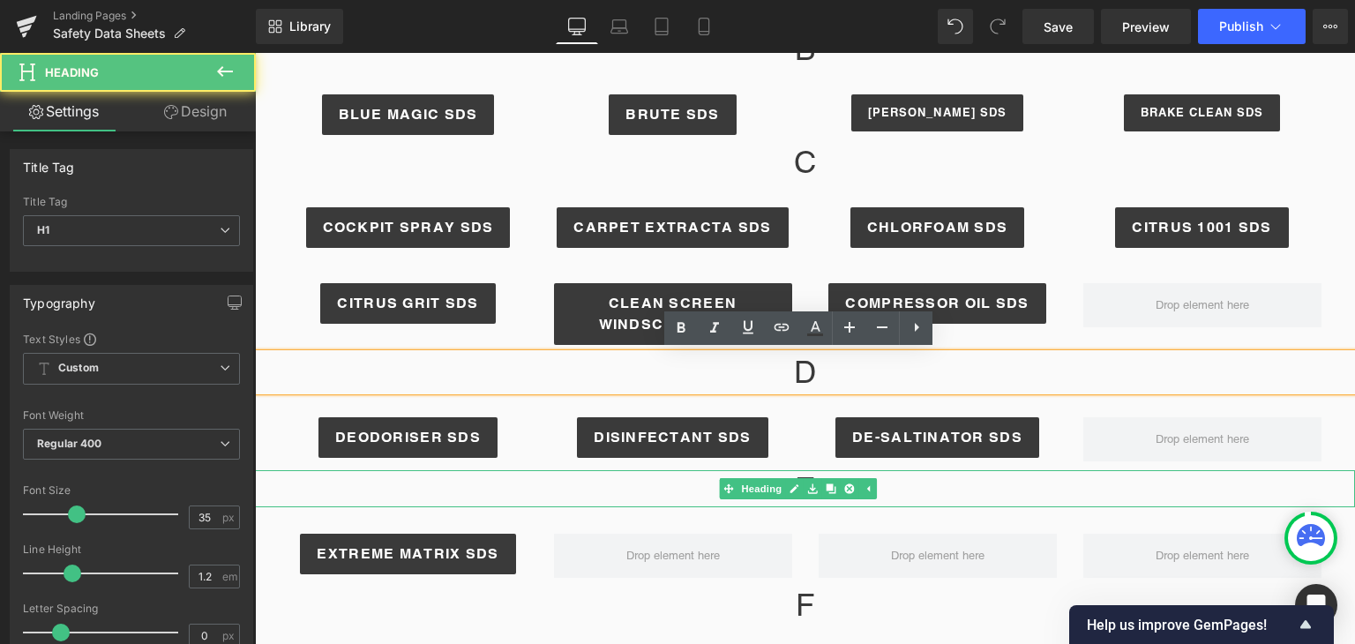
click at [1051, 474] on h1 "E" at bounding box center [805, 488] width 1100 height 37
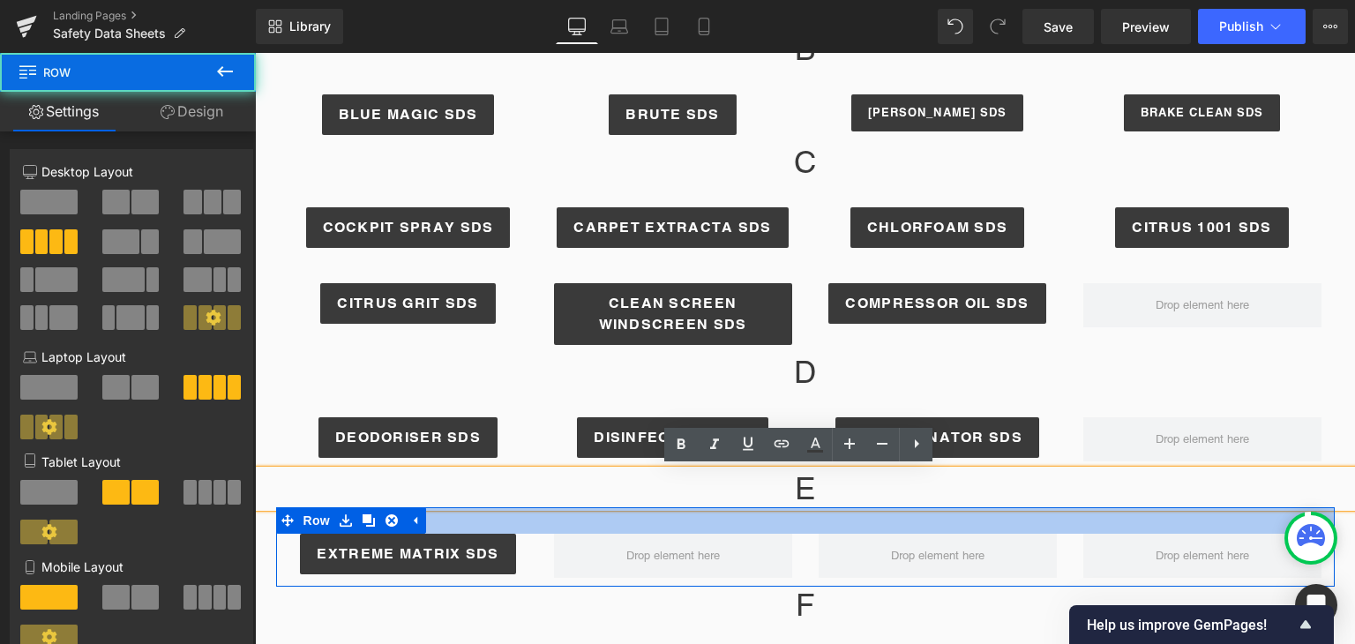
click at [1065, 510] on div at bounding box center [805, 520] width 1058 height 26
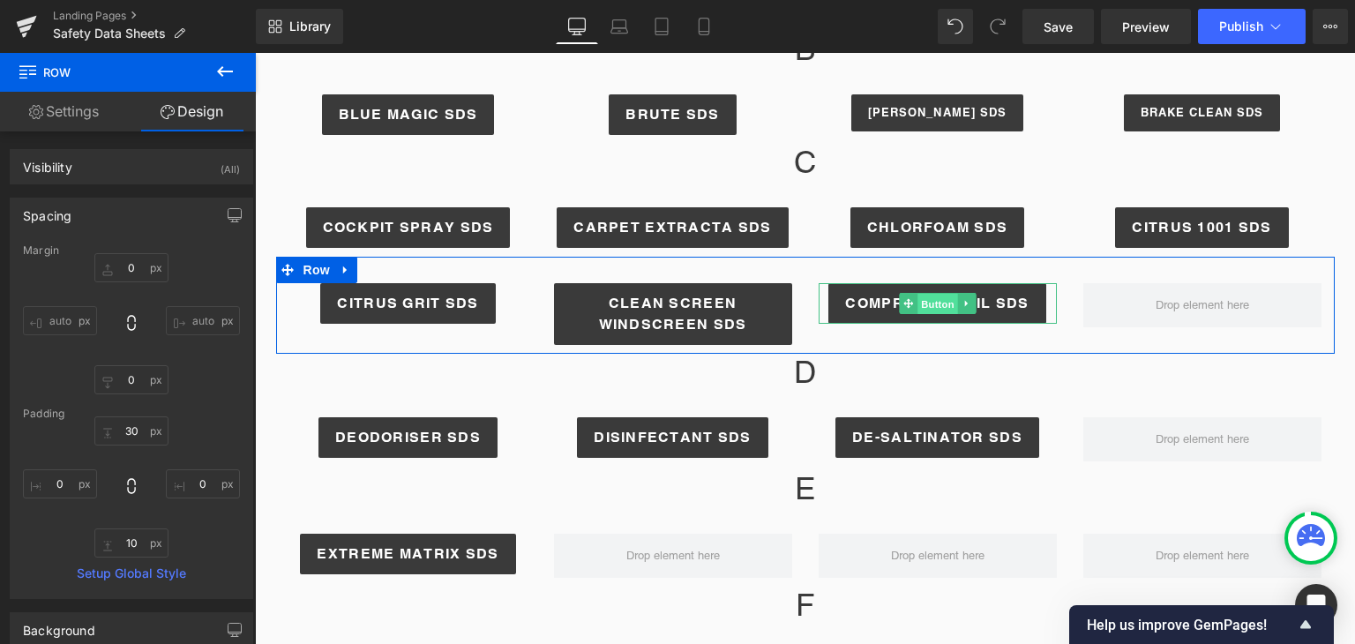
click at [934, 308] on span "Button" at bounding box center [937, 304] width 41 height 21
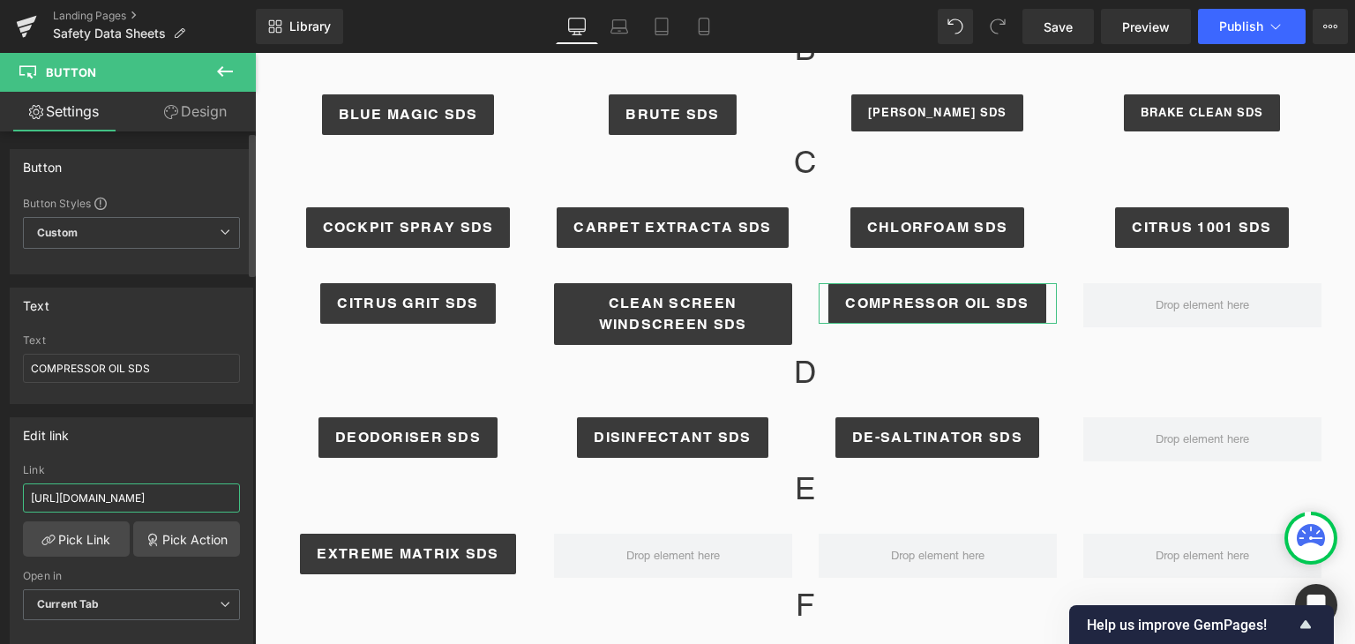
click at [140, 502] on input "[URL][DOMAIN_NAME]" at bounding box center [131, 497] width 217 height 29
paste input "SDS_FILTERPRO_COMPRESSOR_OIL_VG_46.pdf?v=1759195633"
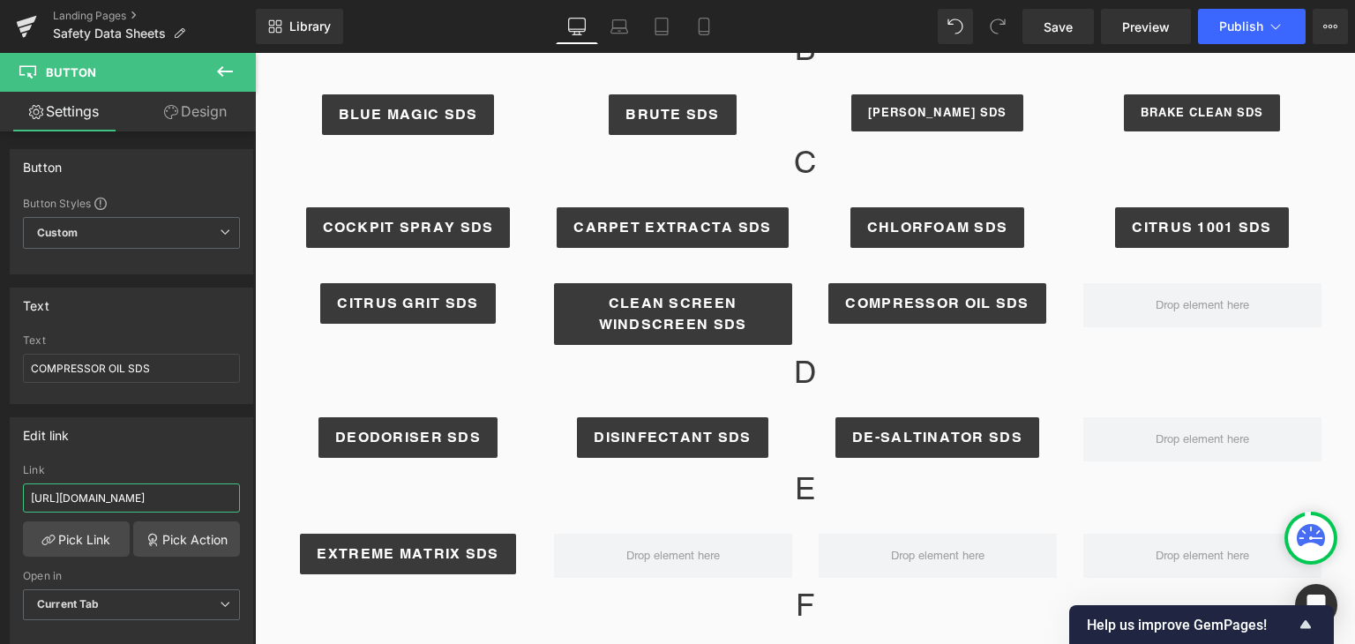
type input "[URL][DOMAIN_NAME]"
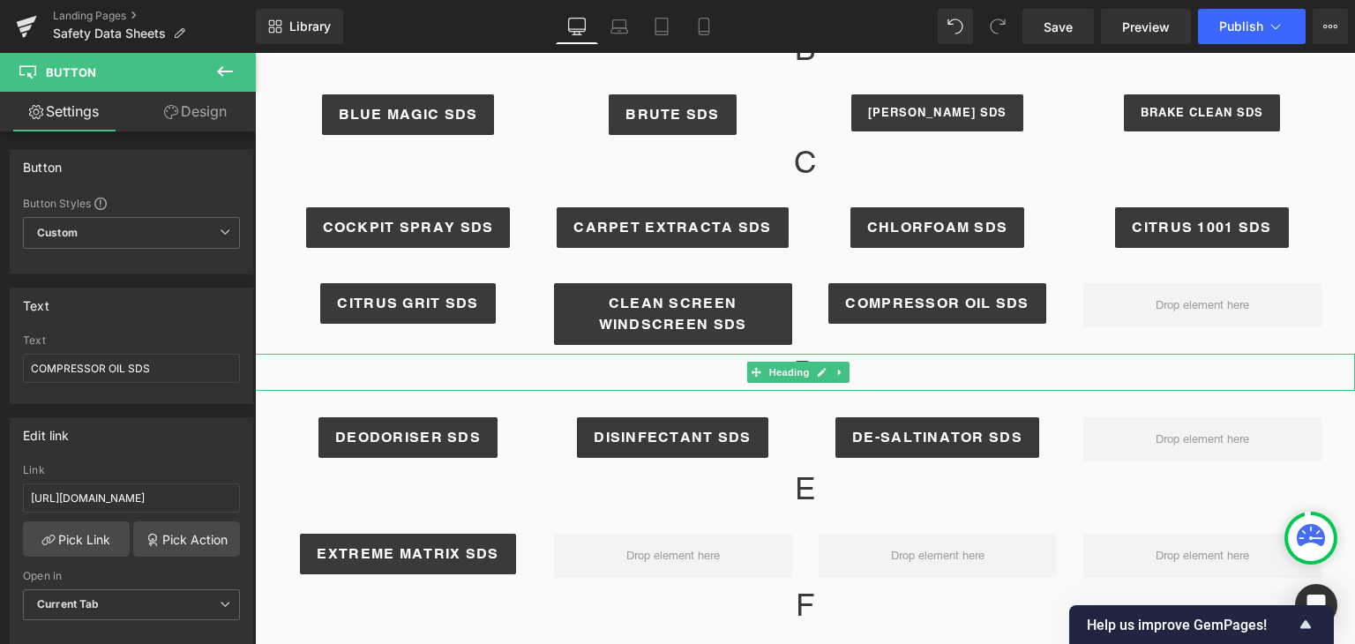
click at [1084, 359] on h1 "D" at bounding box center [805, 372] width 1100 height 37
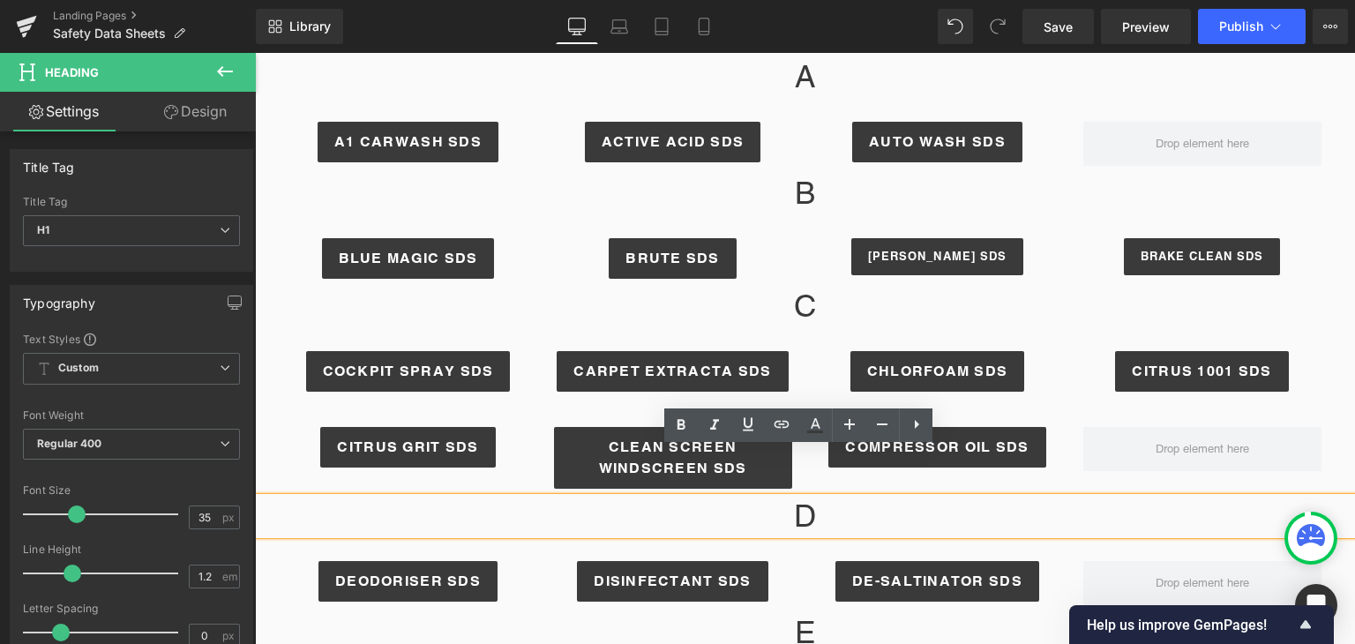
scroll to position [343, 0]
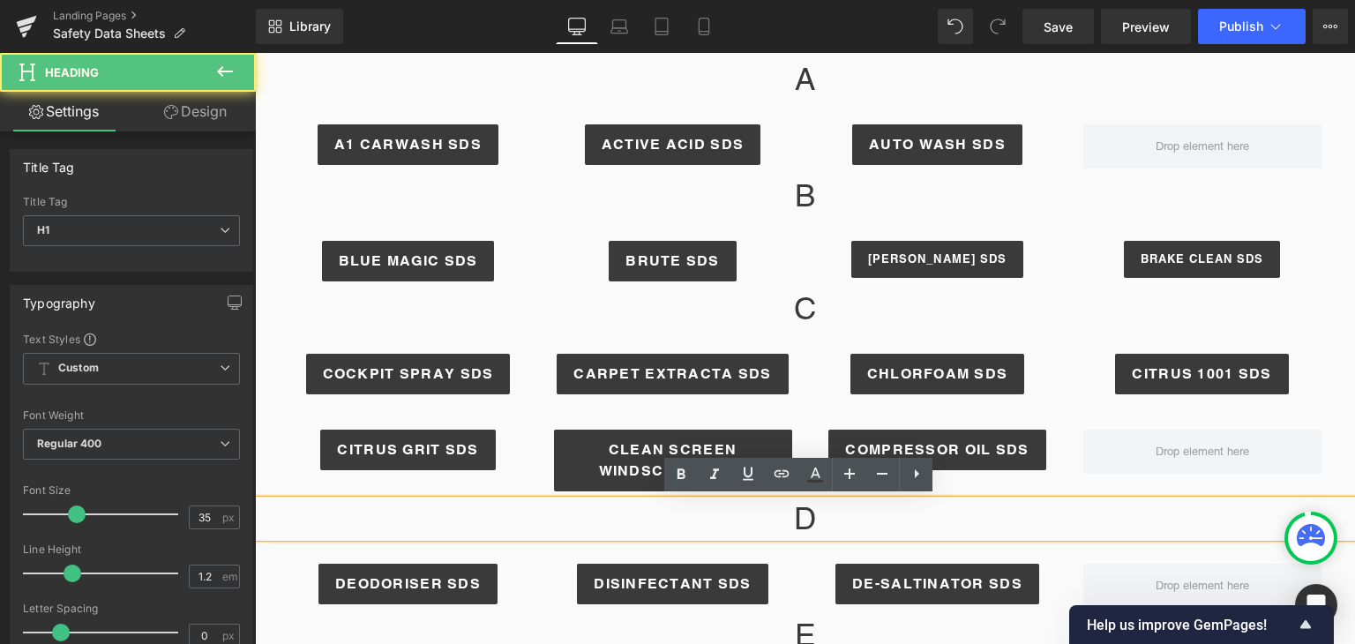
click at [1113, 526] on h1 "D" at bounding box center [805, 518] width 1100 height 37
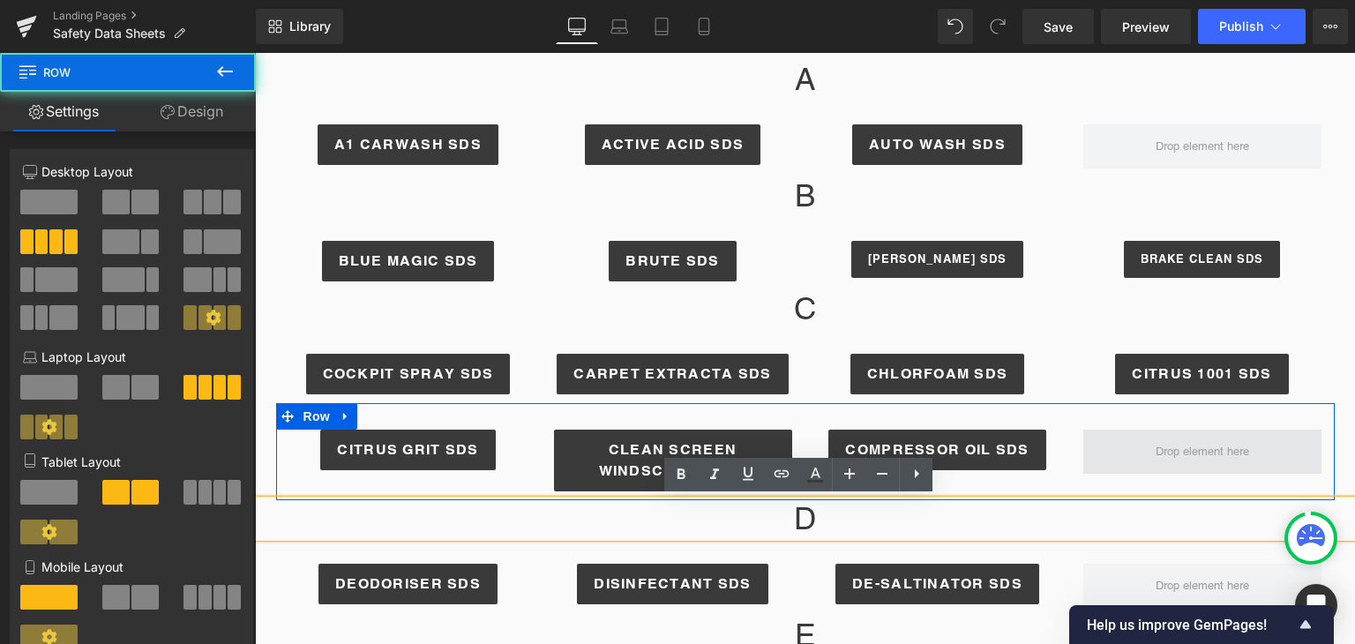
click at [1096, 443] on span at bounding box center [1202, 452] width 238 height 44
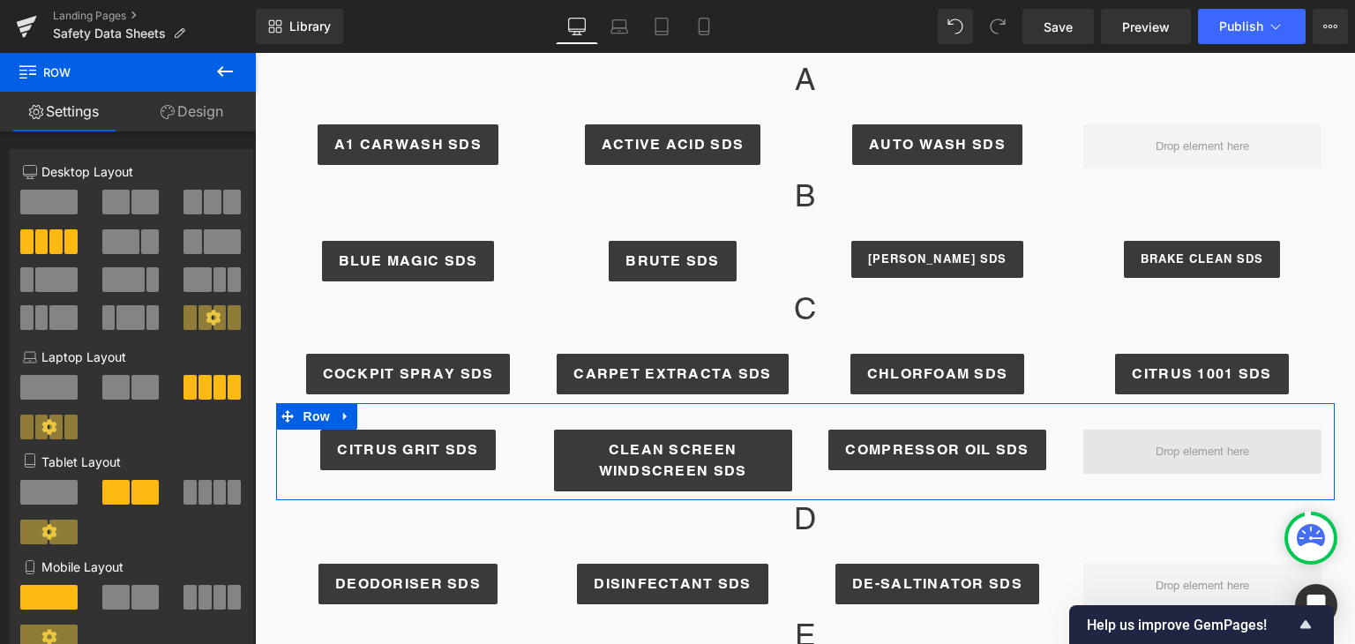
click at [1117, 462] on span at bounding box center [1202, 452] width 238 height 44
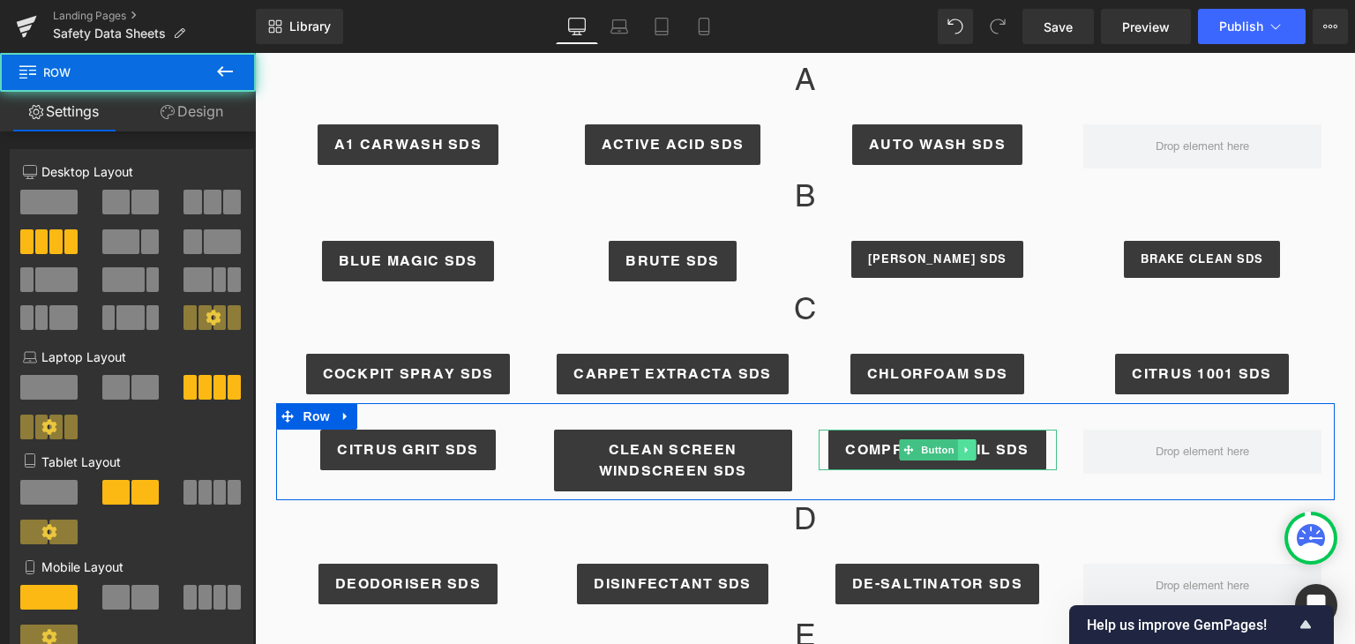
click at [957, 445] on link at bounding box center [966, 449] width 19 height 21
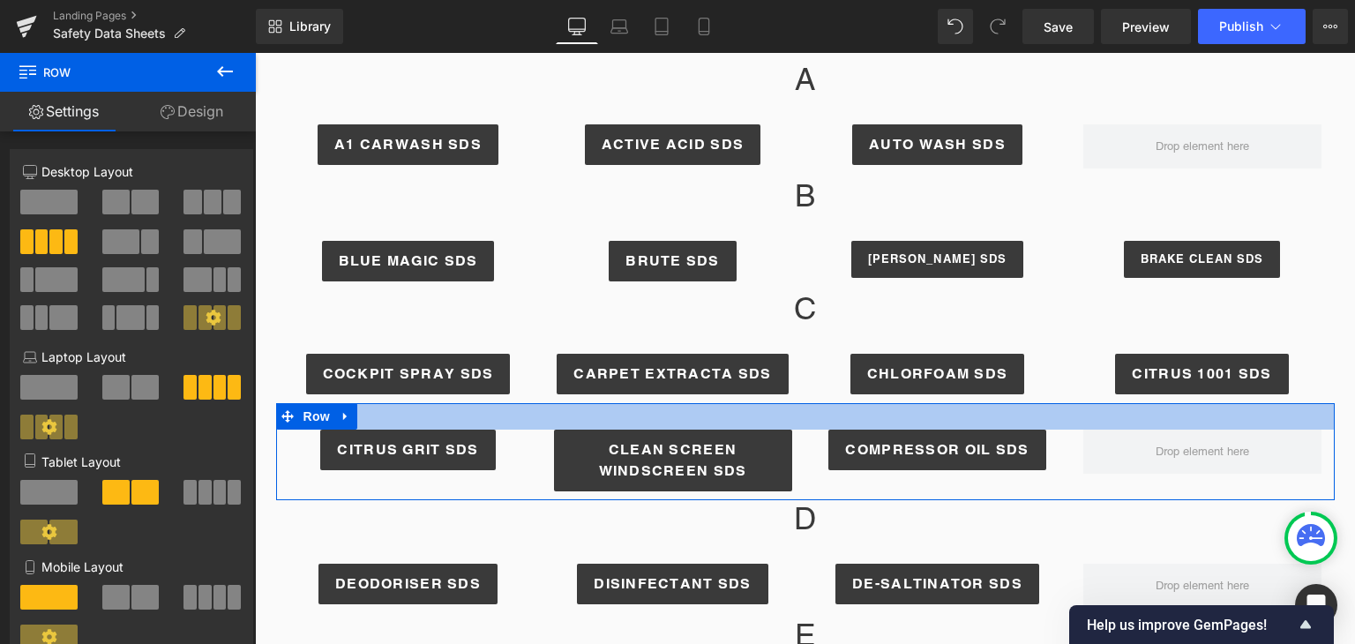
click at [1034, 419] on div at bounding box center [805, 416] width 1058 height 26
click at [1009, 403] on div at bounding box center [805, 416] width 1058 height 26
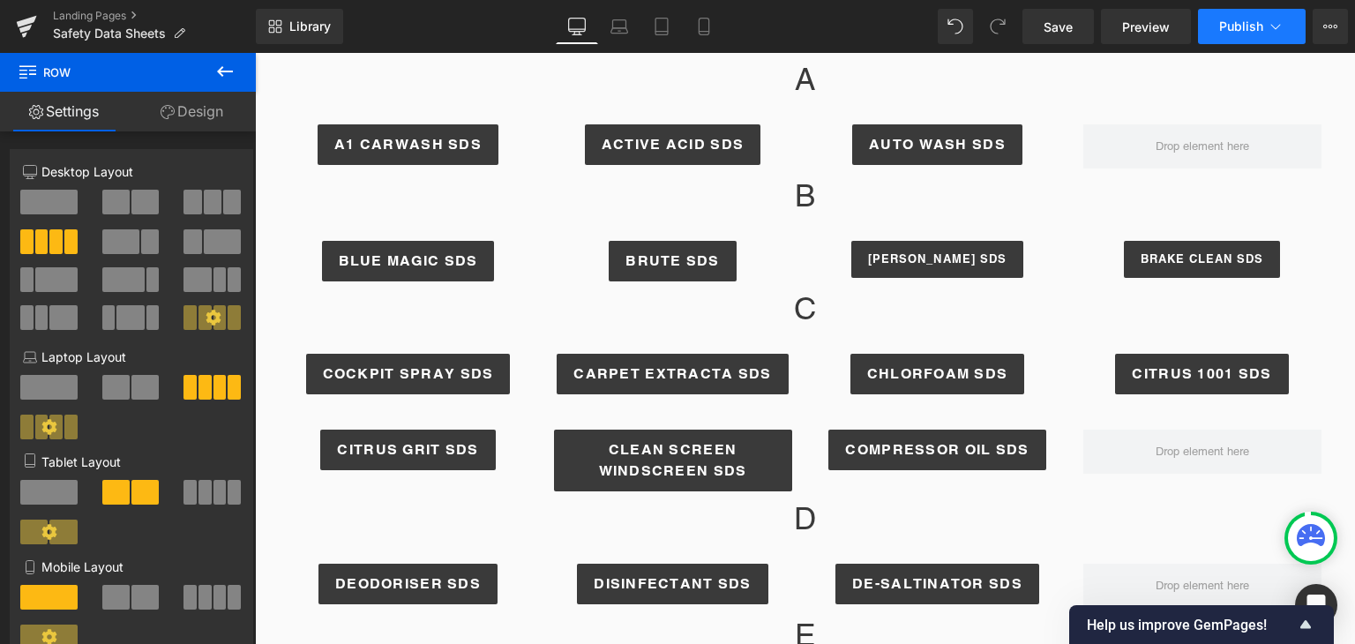
click at [1251, 35] on button "Publish" at bounding box center [1252, 26] width 108 height 35
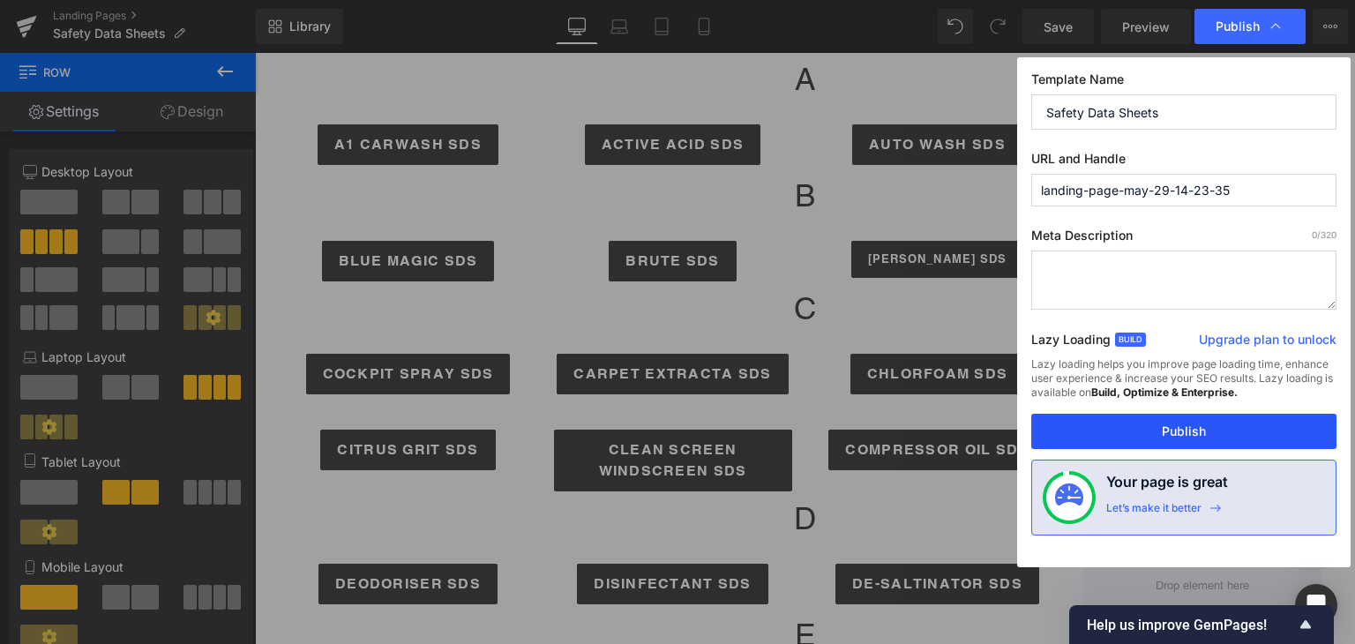
drag, startPoint x: 1178, startPoint y: 443, endPoint x: 750, endPoint y: 367, distance: 435.3
click at [1178, 443] on button "Publish" at bounding box center [1183, 431] width 305 height 35
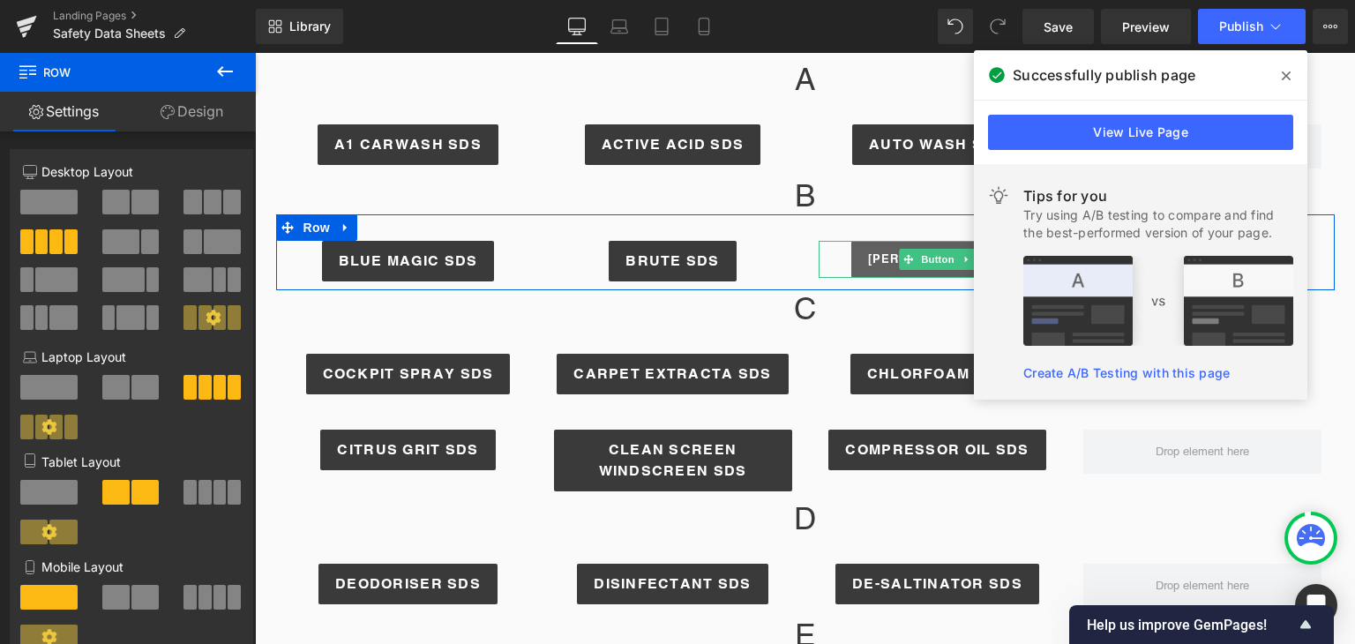
click at [938, 269] on link "[PERSON_NAME] SDS" at bounding box center [937, 259] width 172 height 37
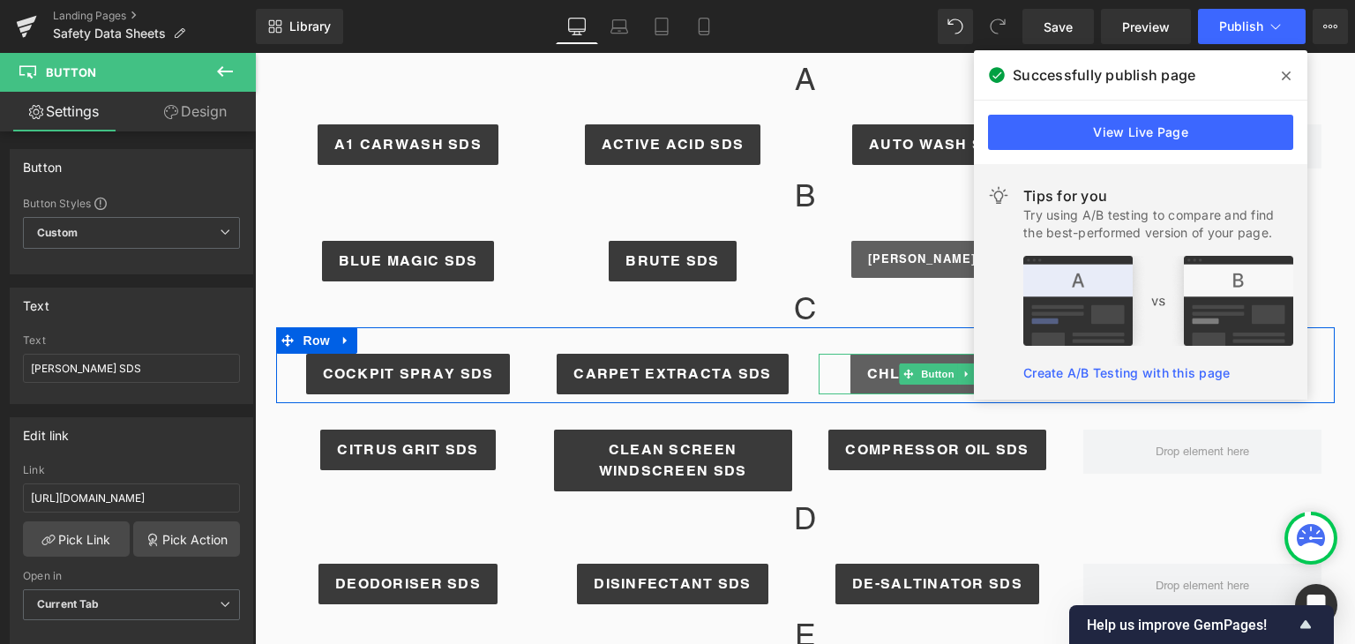
click at [903, 370] on icon at bounding box center [908, 374] width 10 height 10
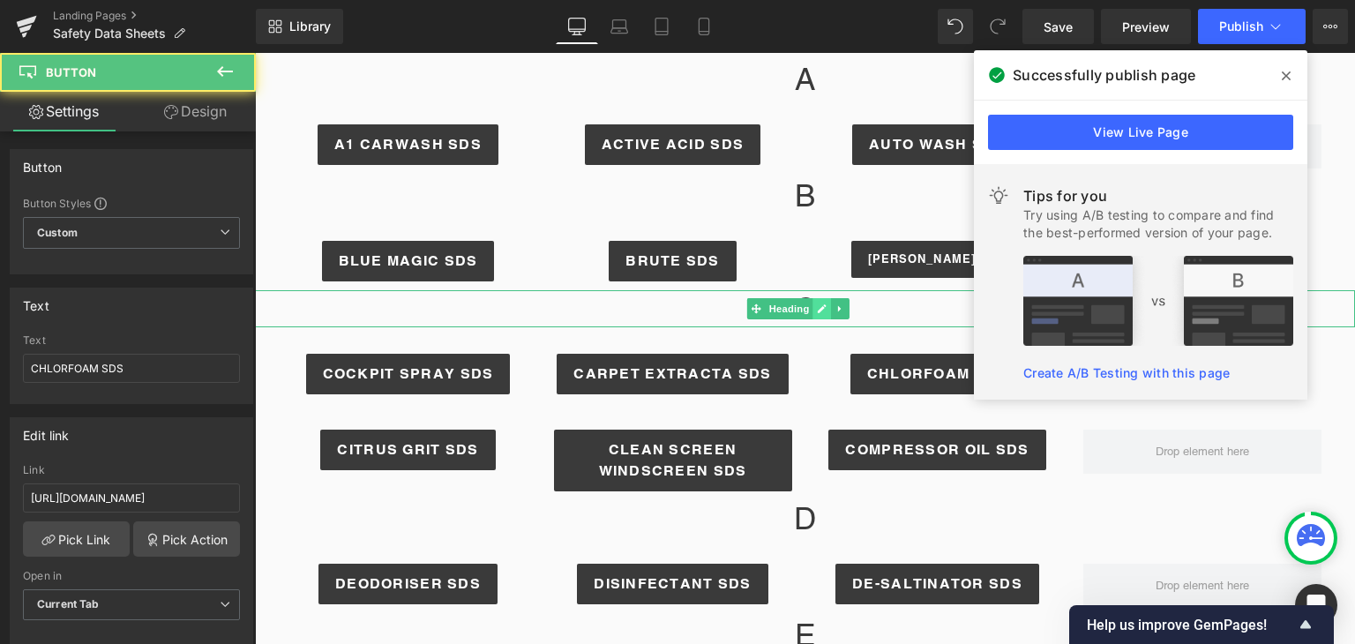
click at [819, 308] on icon at bounding box center [822, 308] width 9 height 9
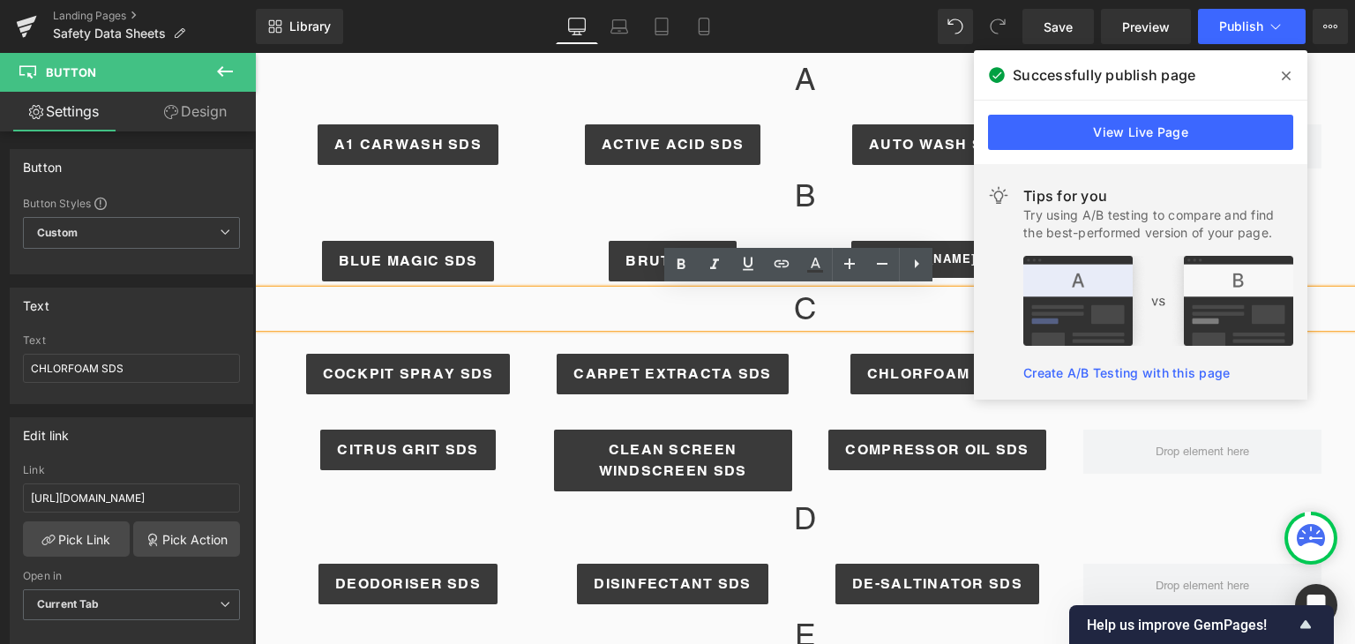
click at [1285, 76] on icon at bounding box center [1286, 75] width 9 height 9
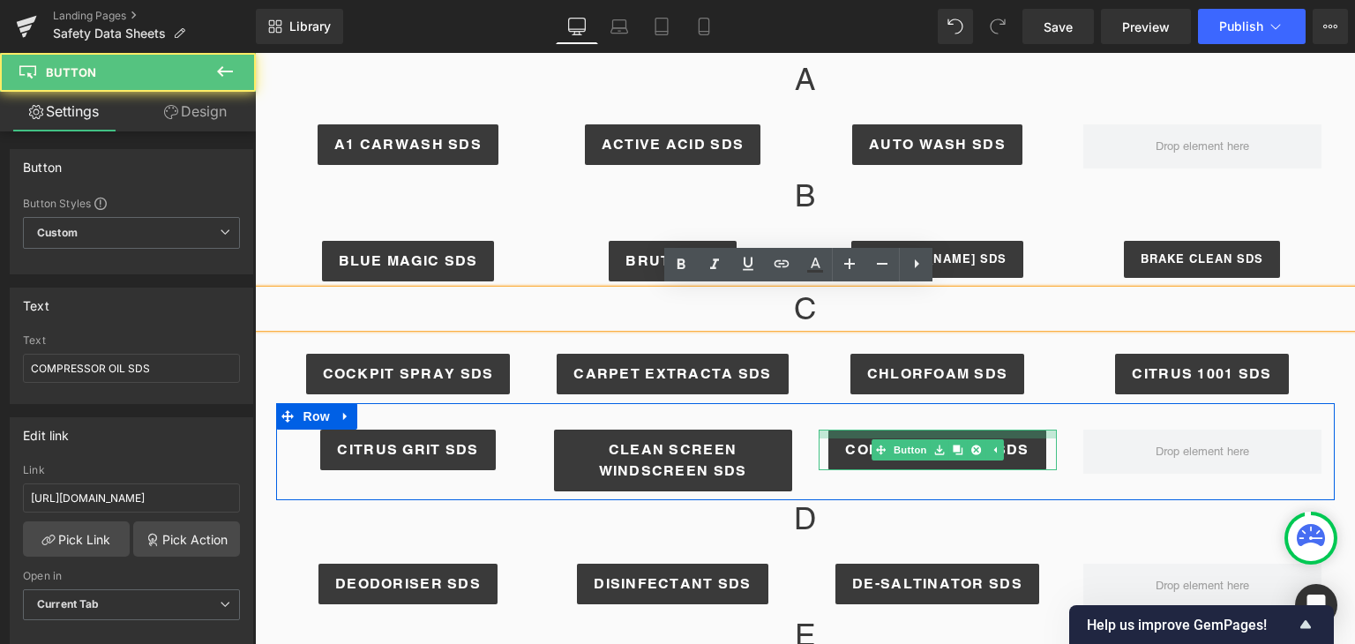
click at [879, 430] on div at bounding box center [937, 434] width 238 height 9
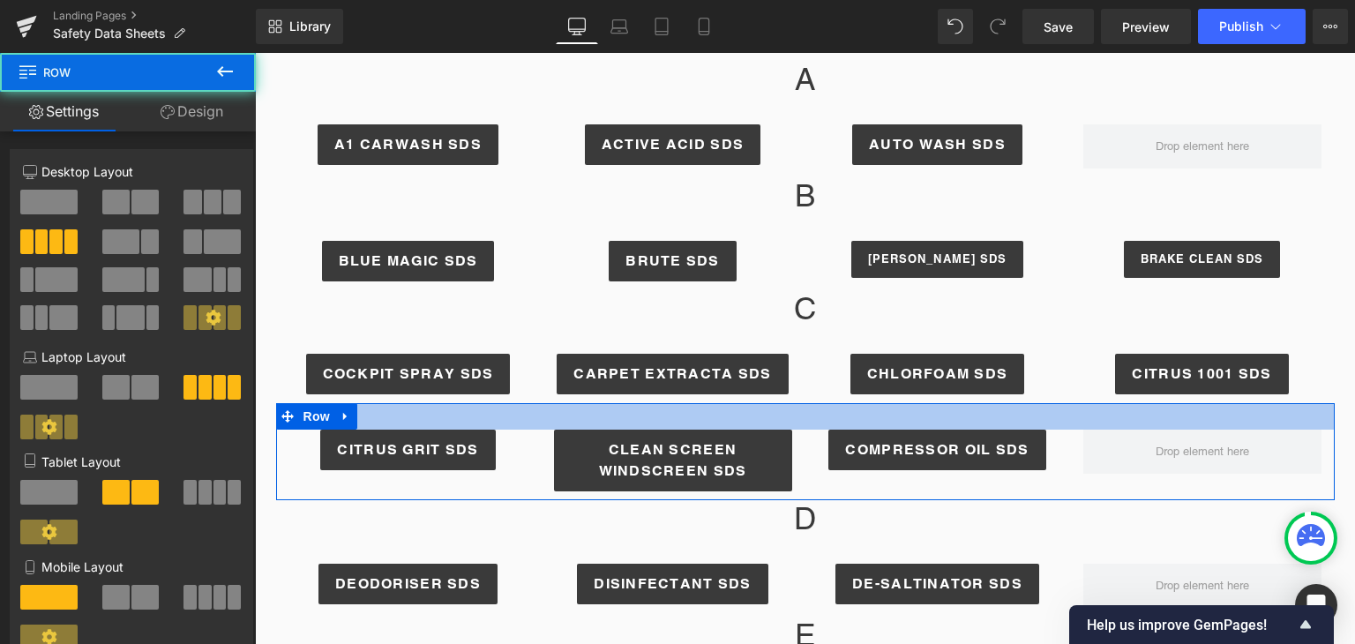
click at [892, 422] on div at bounding box center [805, 416] width 1058 height 26
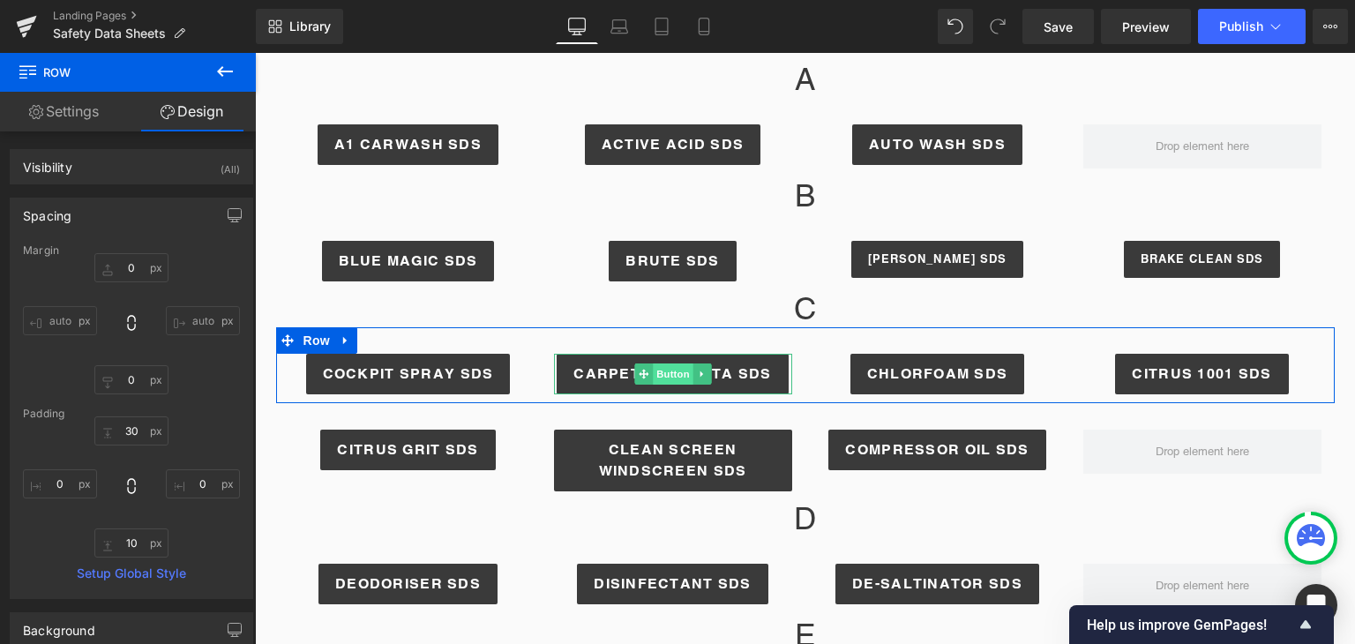
click at [653, 366] on span "Button" at bounding box center [673, 373] width 41 height 21
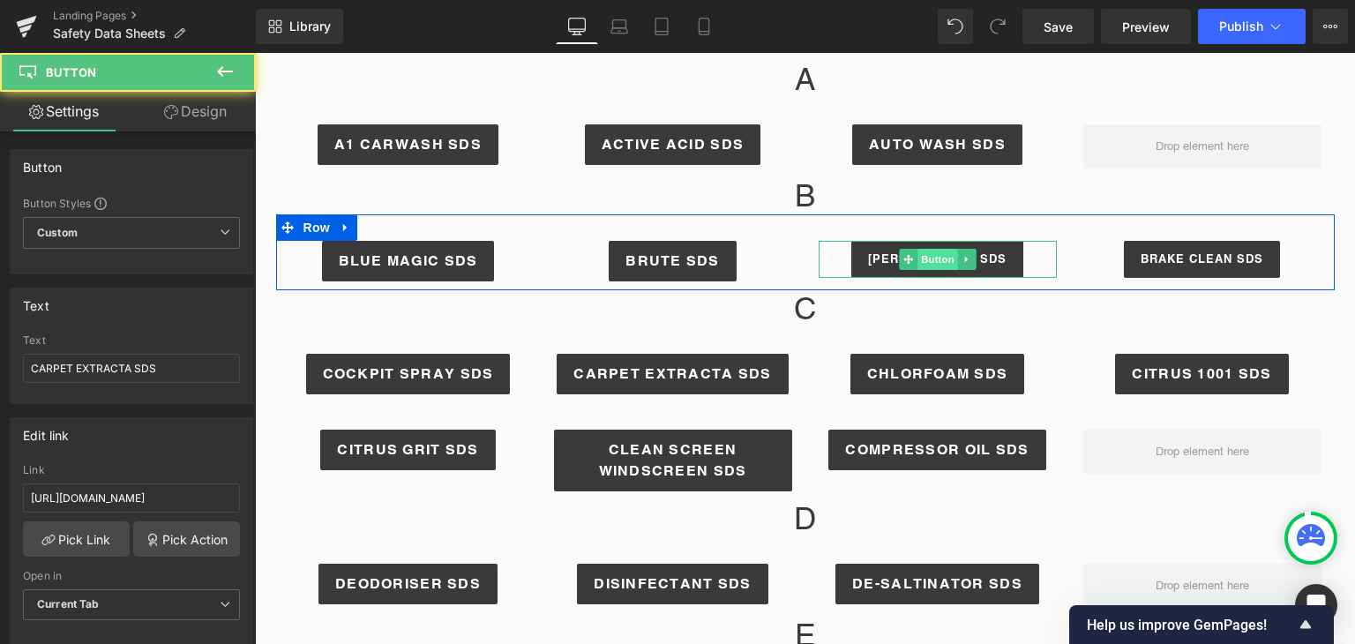
click at [923, 257] on span "Button" at bounding box center [937, 259] width 41 height 21
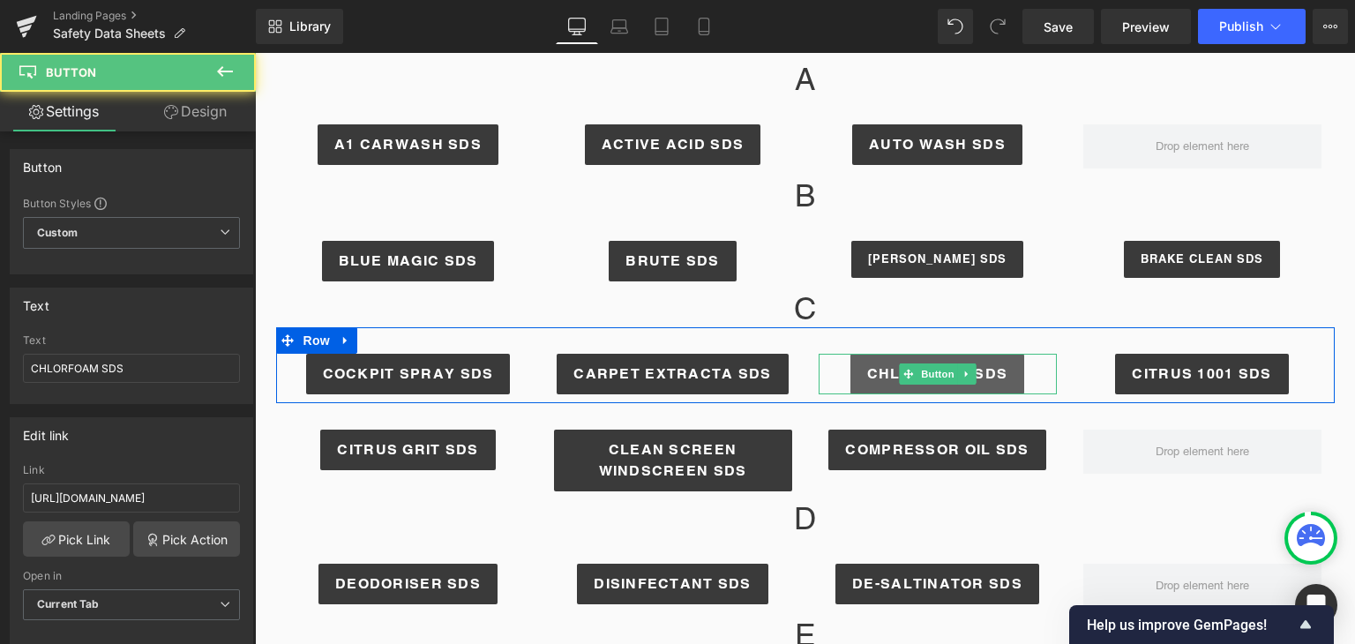
click at [871, 376] on span "CHLORFOAM SDS" at bounding box center [937, 373] width 141 height 21
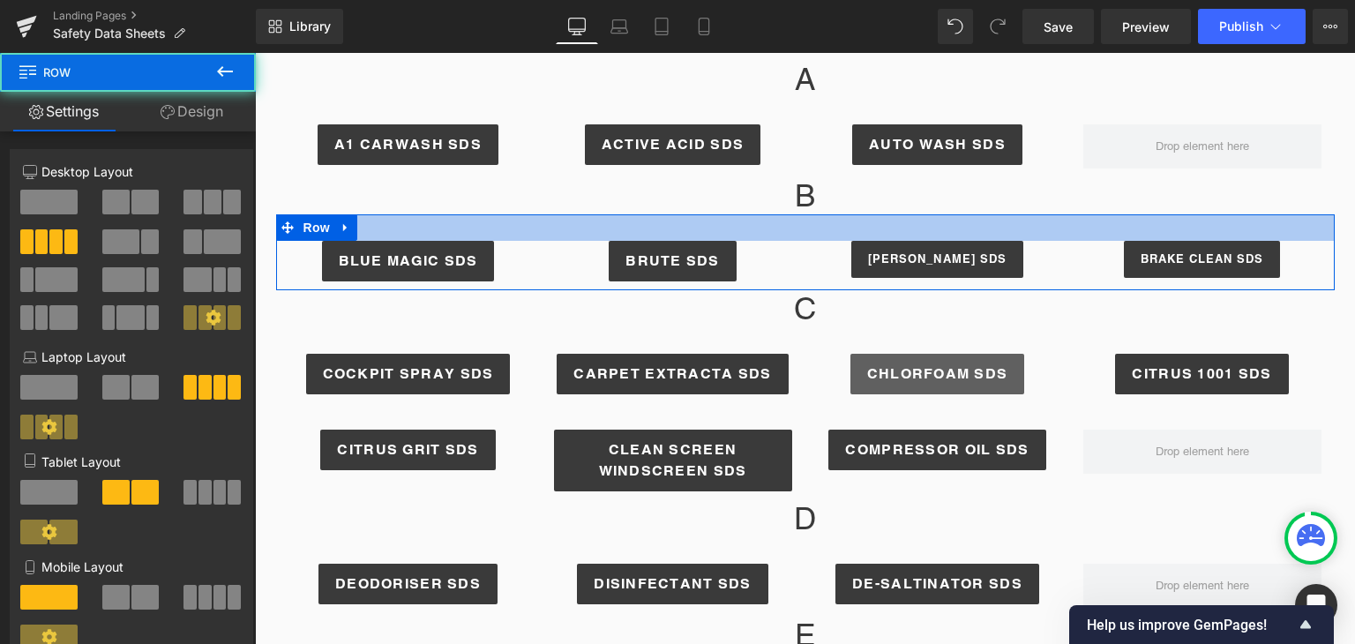
click at [874, 237] on div at bounding box center [805, 227] width 1058 height 26
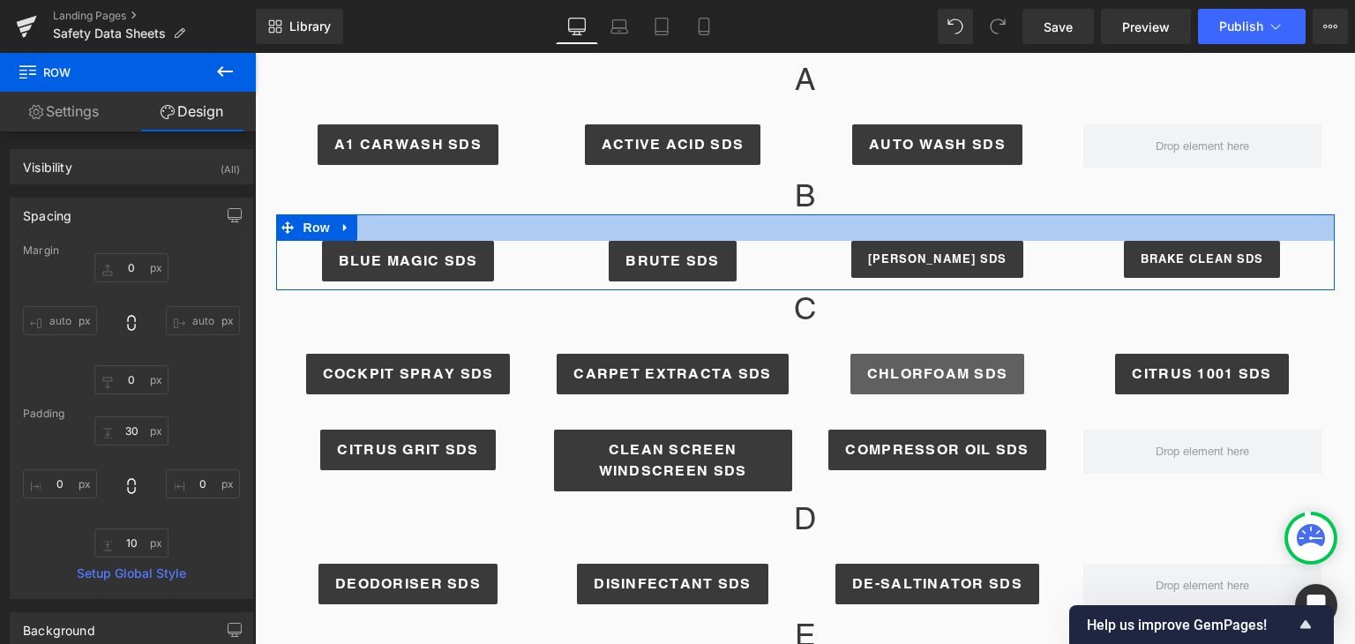
click at [874, 237] on div at bounding box center [805, 227] width 1058 height 26
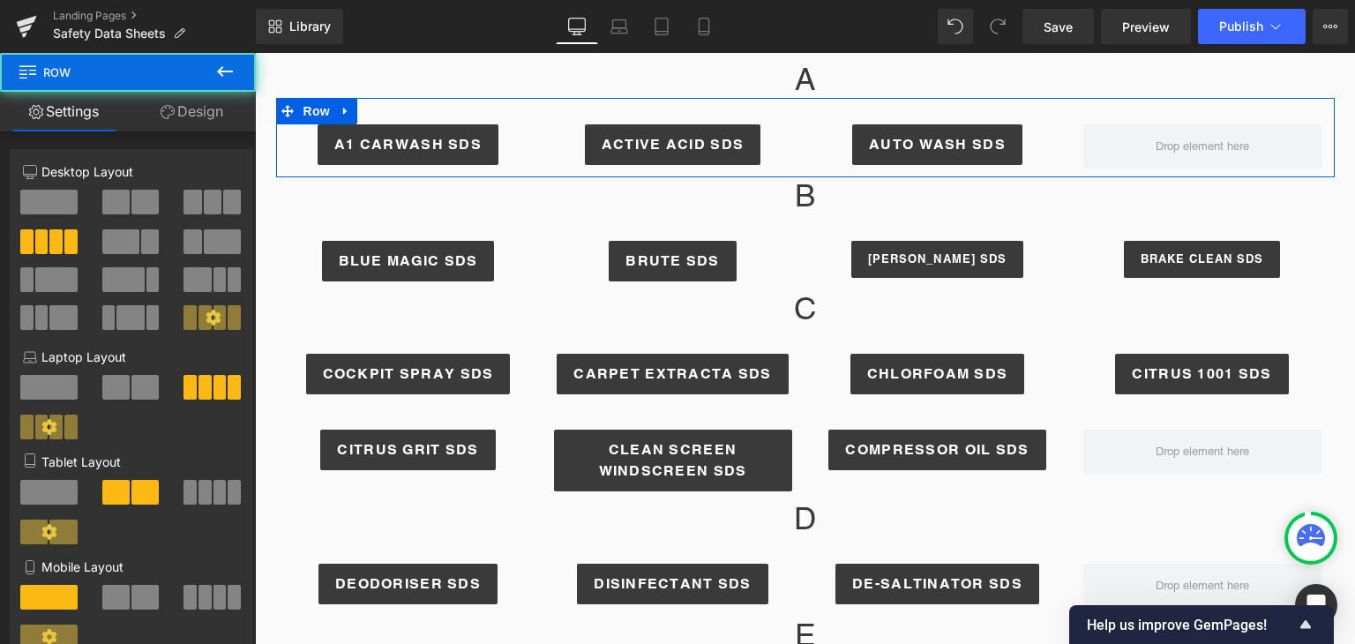
click at [788, 121] on div "A1 CARWASH SDS Button ACTIVE ACID SDS Button AUTO WASH SDS Button Row" at bounding box center [805, 137] width 1058 height 79
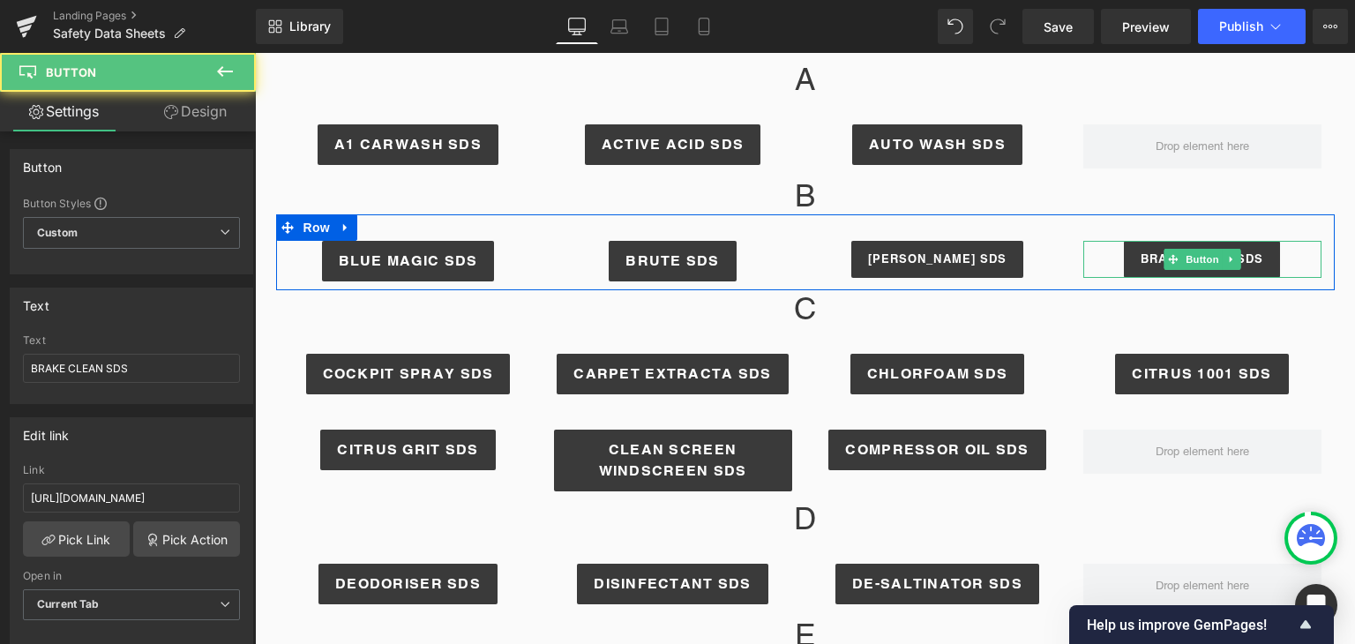
click at [1302, 266] on div "BRAKE CLEAN SDS" at bounding box center [1202, 259] width 238 height 37
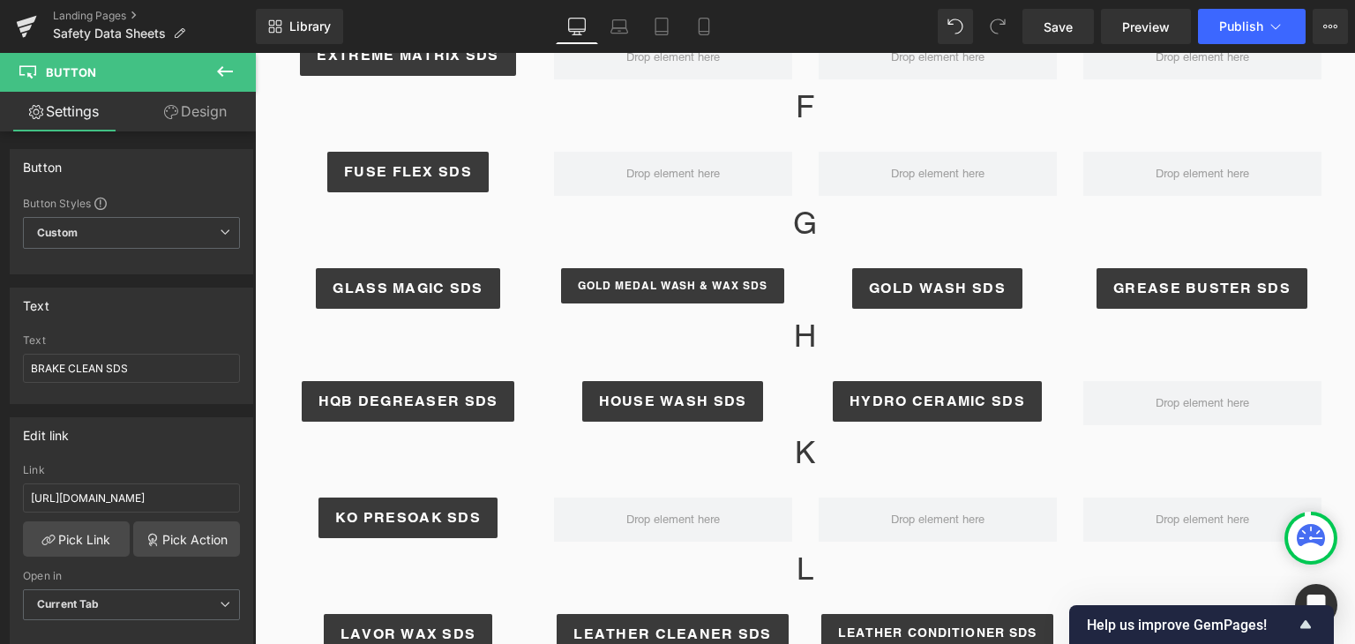
scroll to position [988, 0]
click at [1192, 617] on span "Help us improve GemPages!" at bounding box center [1191, 625] width 208 height 17
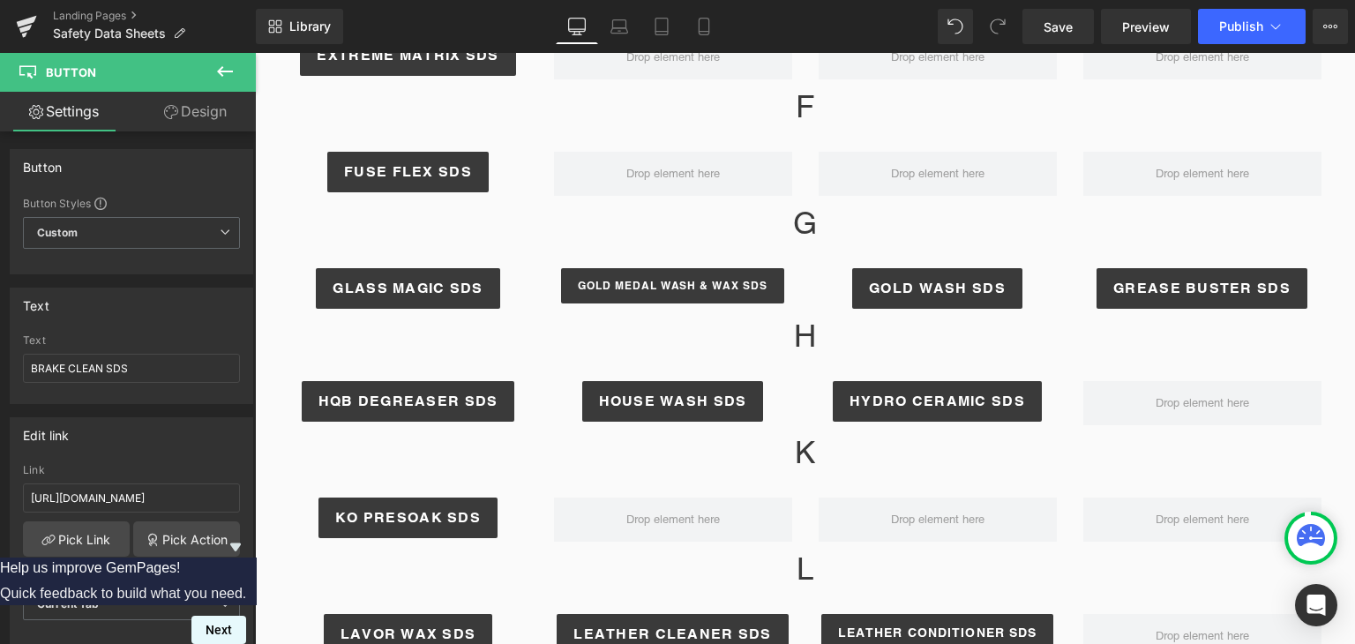
click at [246, 616] on button "Next" at bounding box center [218, 630] width 55 height 28
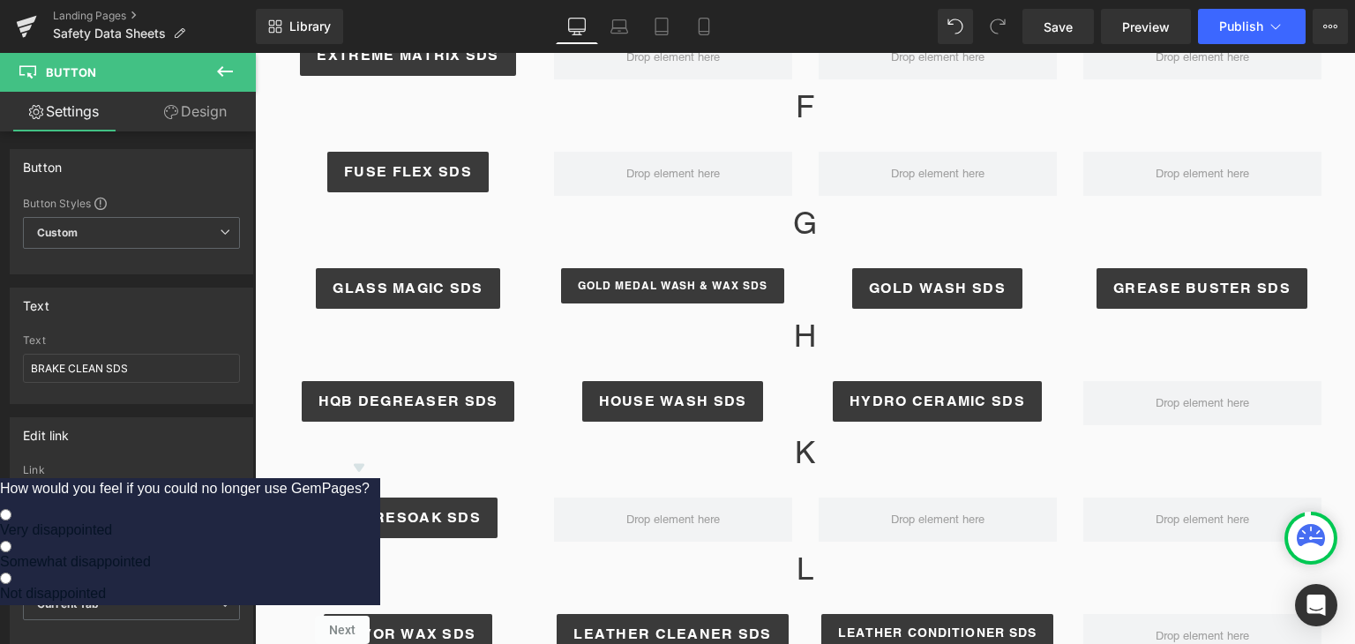
click at [370, 506] on label "Very disappointed" at bounding box center [185, 522] width 370 height 32
click at [11, 509] on input "Very disappointed" at bounding box center [5, 514] width 11 height 11
radio input "true"
click at [370, 622] on button "Next" at bounding box center [342, 630] width 55 height 28
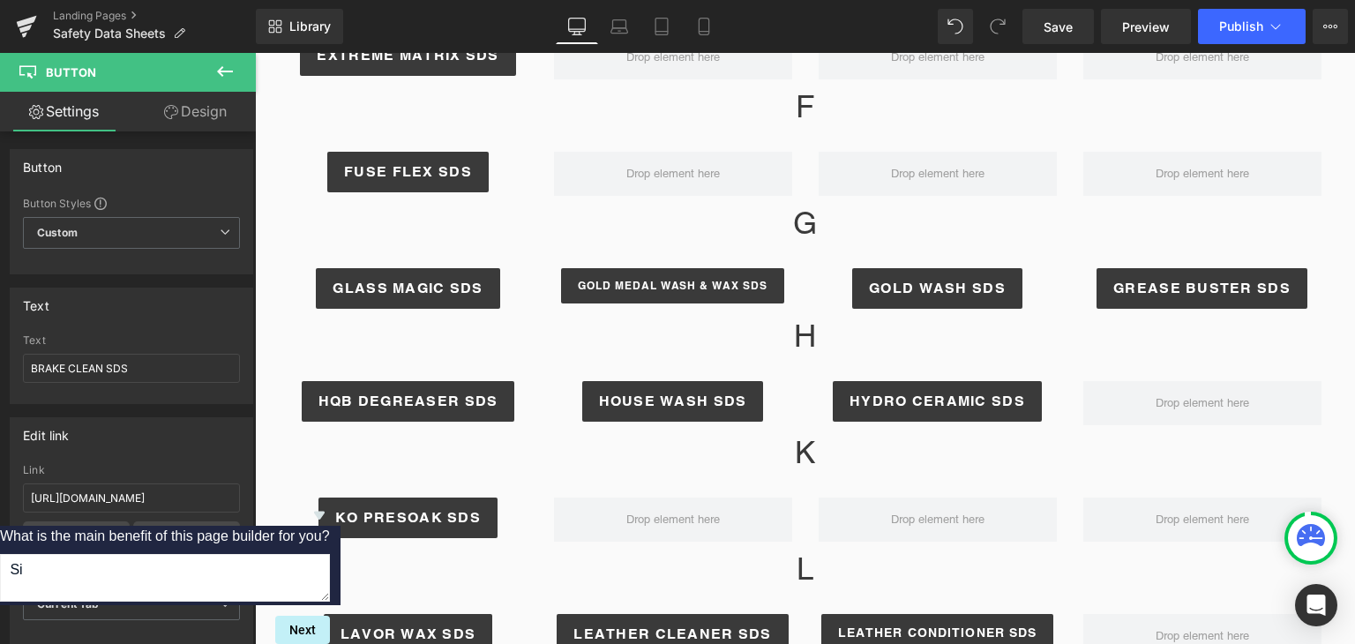
type textarea "S"
click at [330, 554] on textarea "No complications on editing websites. Easy to explore and everythings works out." at bounding box center [165, 578] width 330 height 48
type textarea "No complications on editing websites. Easy to explore and everything works out."
click at [330, 616] on button "Next" at bounding box center [302, 630] width 55 height 28
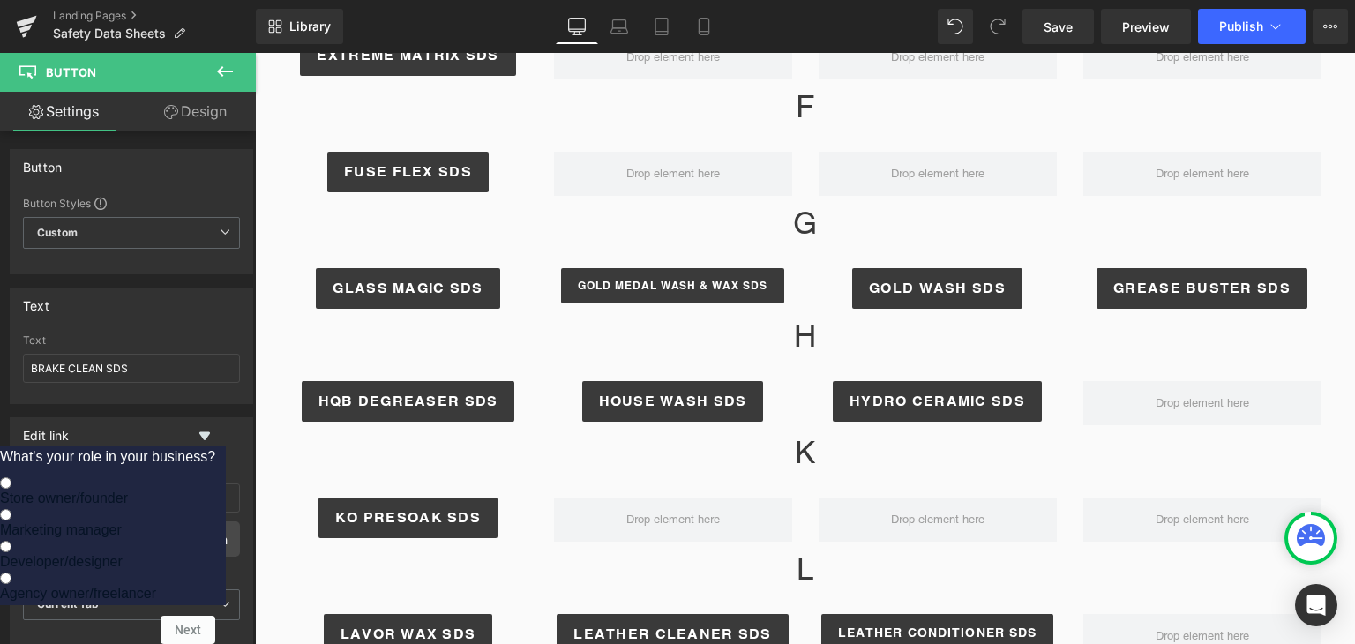
click at [215, 506] on label "Marketing manager" at bounding box center [107, 522] width 215 height 32
click at [11, 509] on input "Marketing manager" at bounding box center [5, 514] width 11 height 11
radio input "true"
click at [215, 616] on button "Next" at bounding box center [188, 630] width 55 height 28
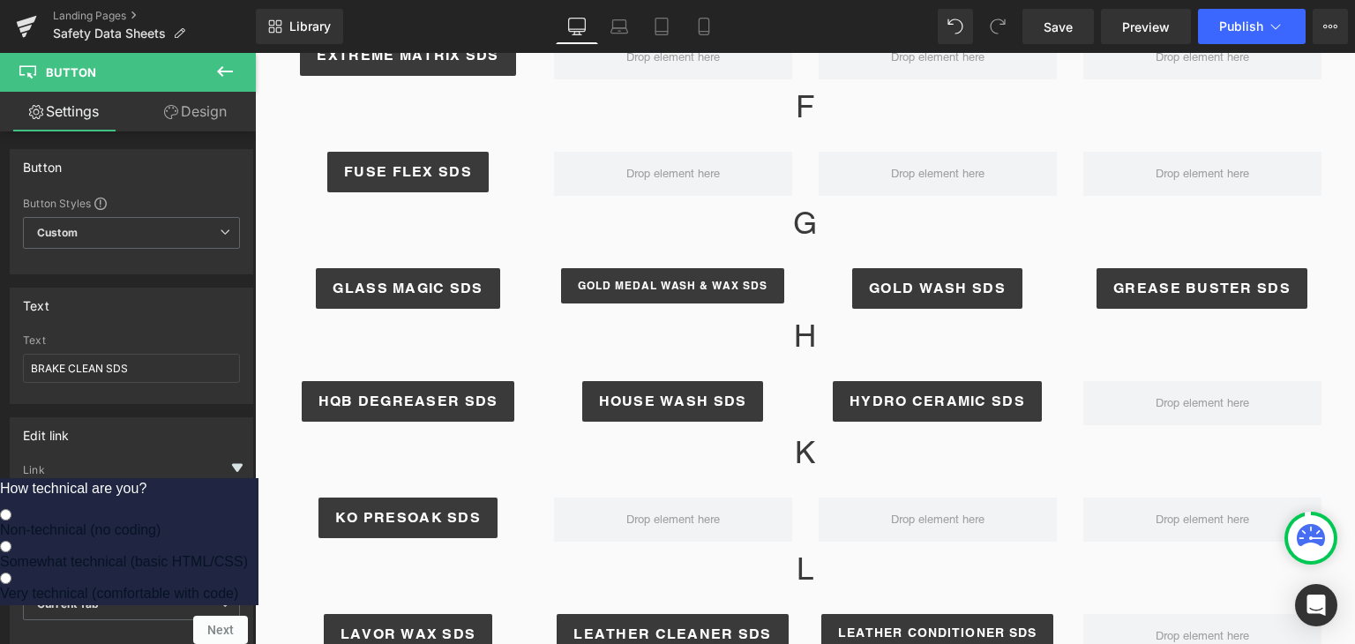
click at [161, 522] on span "Non-technical (no coding)" at bounding box center [80, 529] width 161 height 15
click at [11, 509] on input "Non-technical (no coding)" at bounding box center [5, 514] width 11 height 11
radio input "true"
click at [248, 616] on button "Next" at bounding box center [220, 630] width 55 height 28
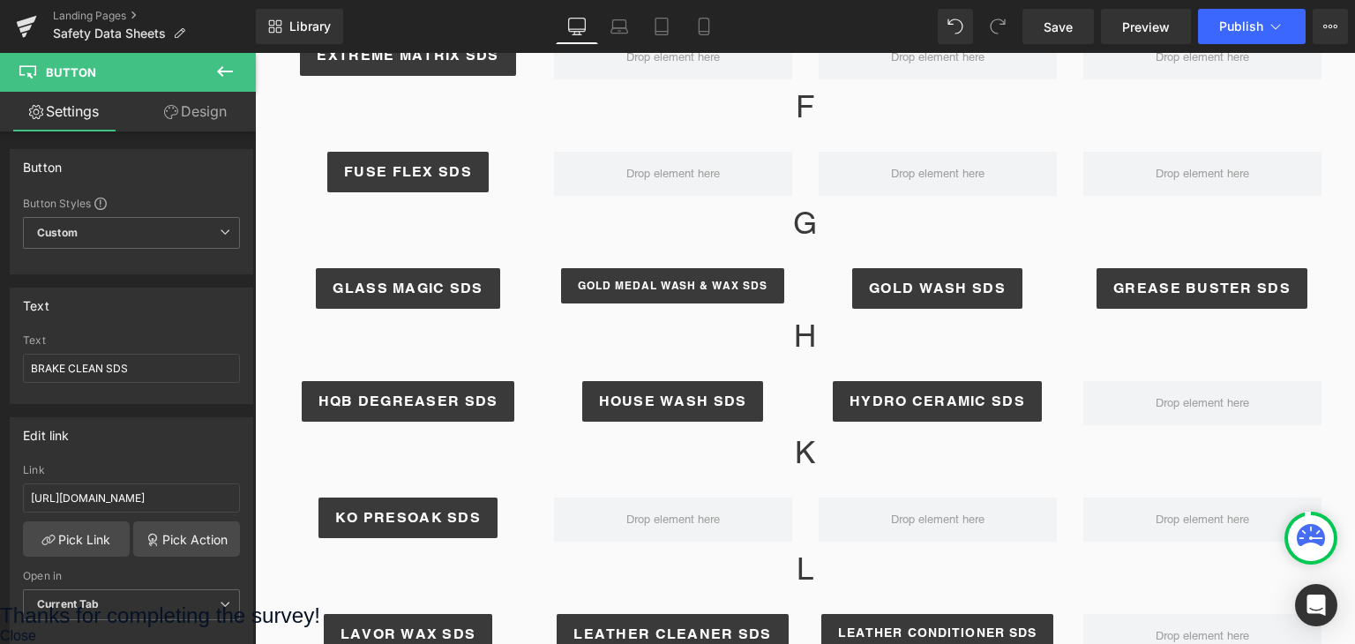
click at [36, 628] on button "Close" at bounding box center [18, 636] width 36 height 16
click at [1319, 541] on icon at bounding box center [1311, 535] width 28 height 22
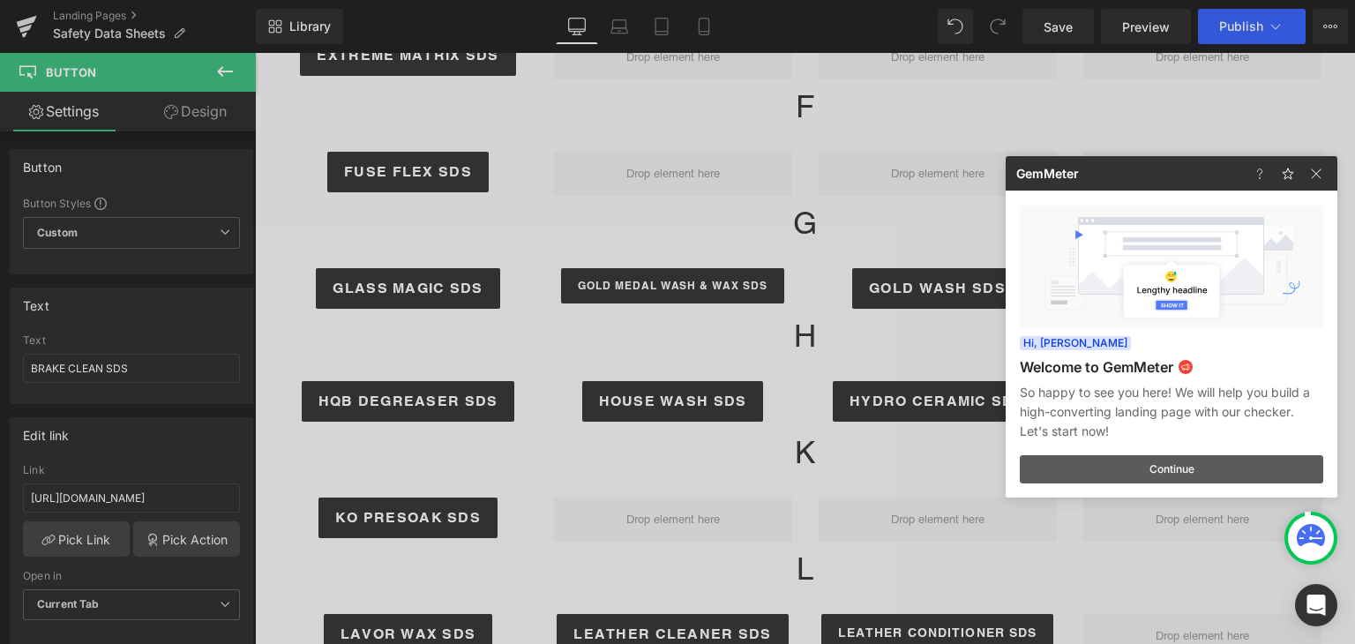
click at [1175, 469] on button "Continue" at bounding box center [1171, 469] width 303 height 28
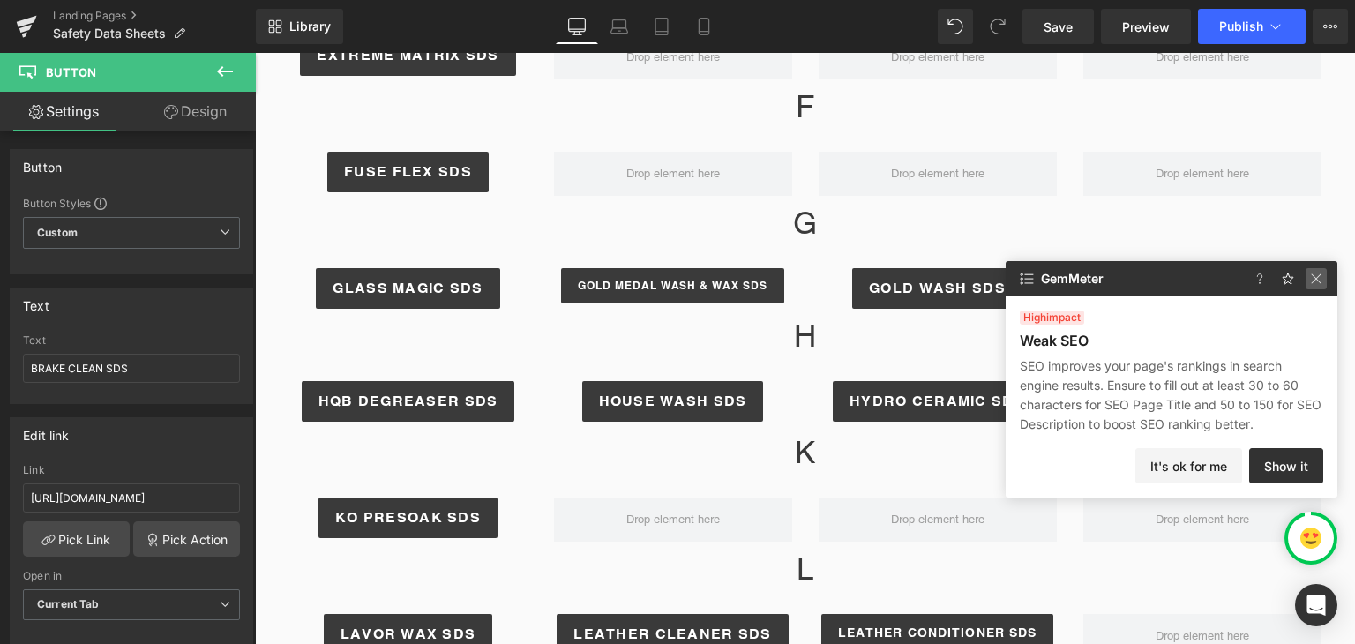
click at [1319, 281] on img at bounding box center [1315, 278] width 21 height 21
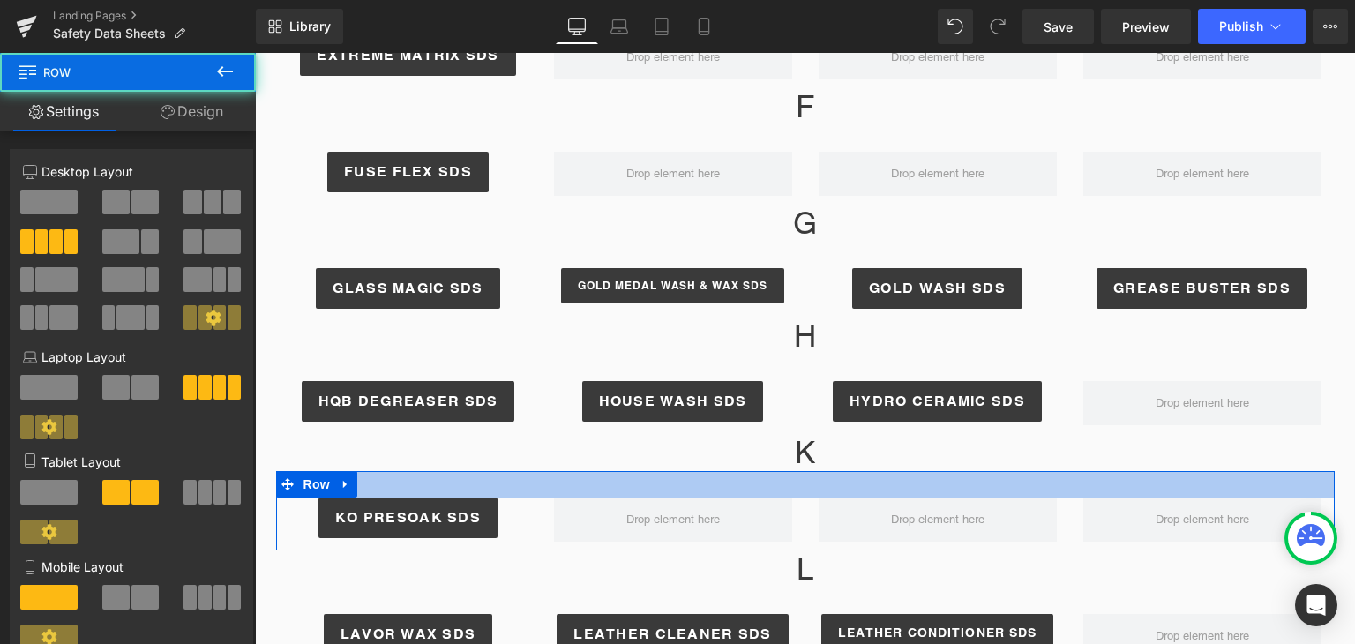
click at [1113, 485] on div at bounding box center [805, 484] width 1058 height 26
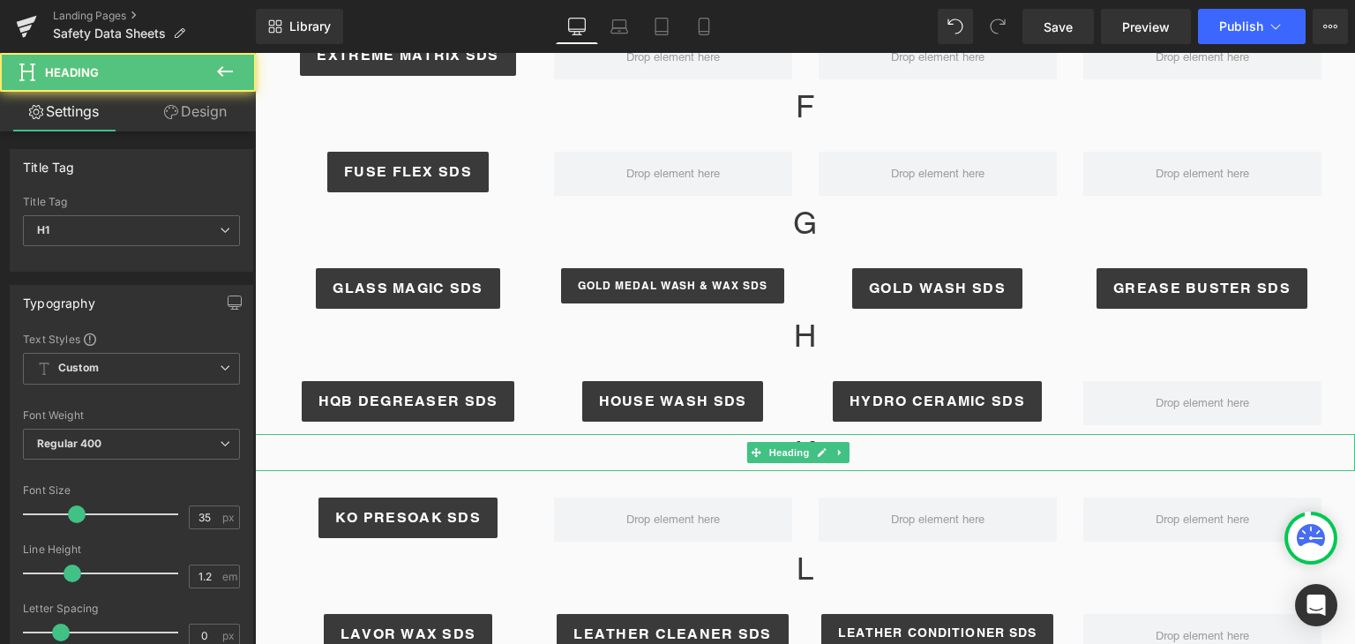
click at [1108, 439] on h1 "K" at bounding box center [805, 452] width 1100 height 37
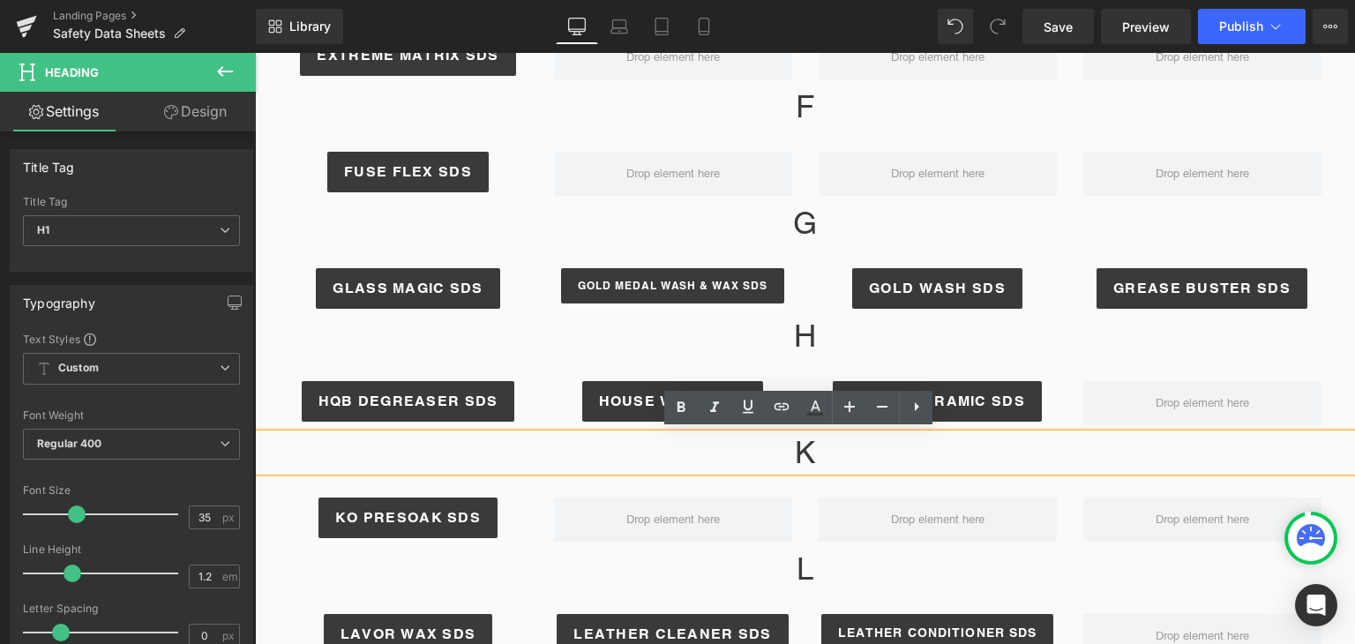
click at [1143, 449] on h1 "K" at bounding box center [805, 452] width 1100 height 37
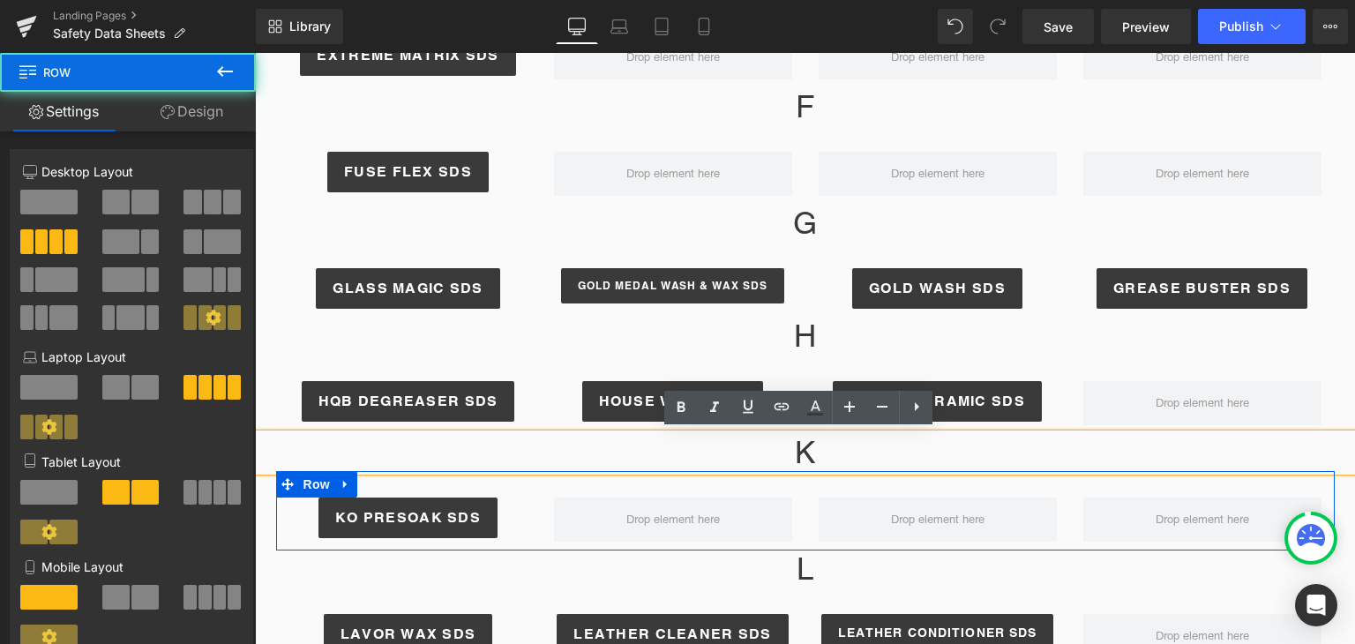
click at [1055, 519] on div at bounding box center [937, 519] width 265 height 44
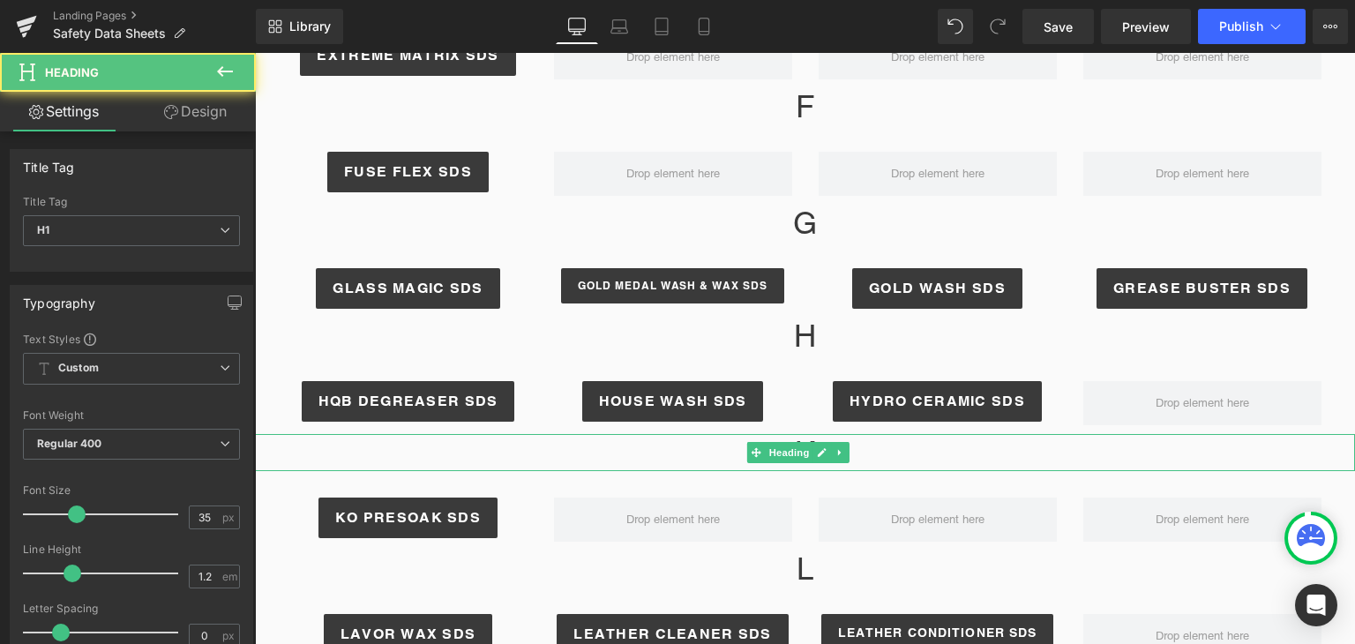
click at [1131, 438] on h1 "K" at bounding box center [805, 452] width 1100 height 37
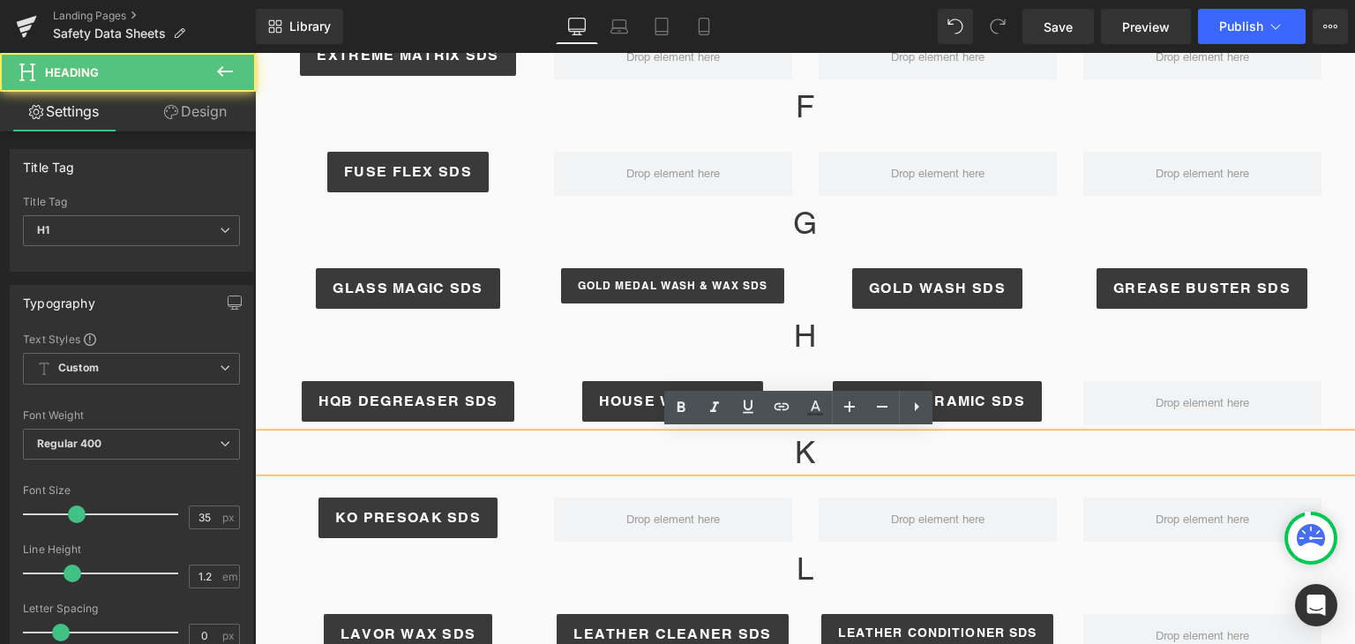
click at [1096, 453] on h1 "K" at bounding box center [805, 452] width 1100 height 37
click at [1102, 457] on h1 "K" at bounding box center [805, 452] width 1100 height 37
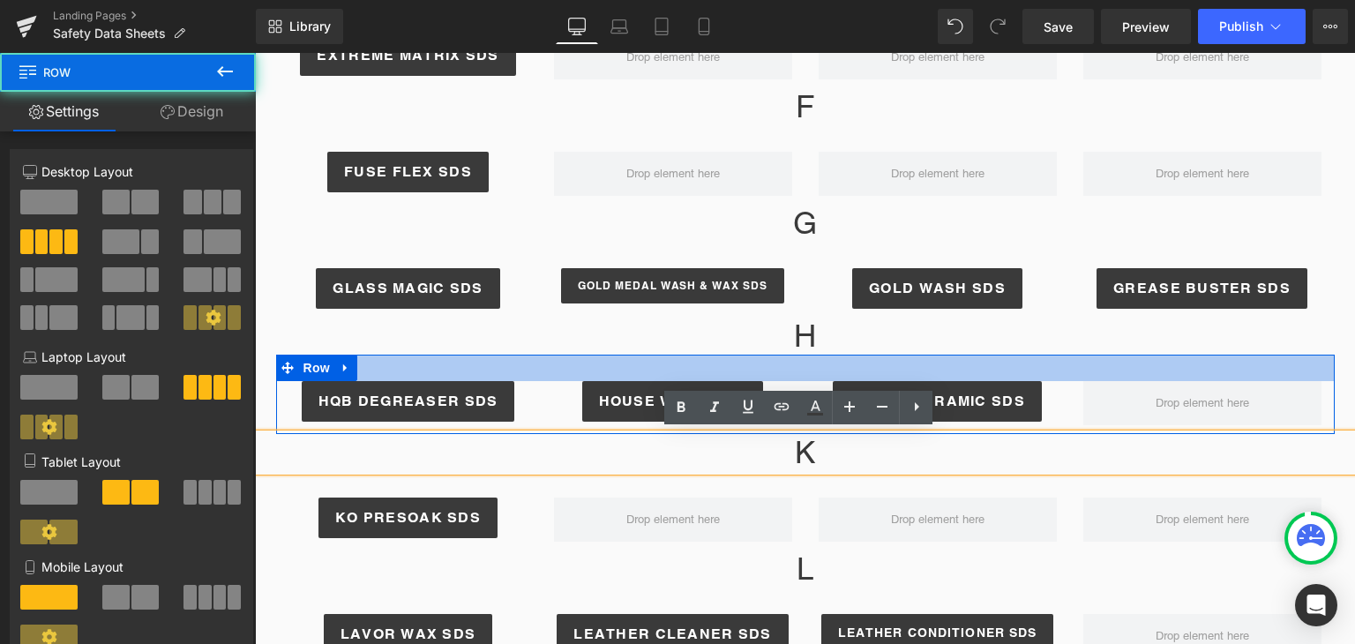
click at [1140, 367] on div at bounding box center [805, 368] width 1058 height 26
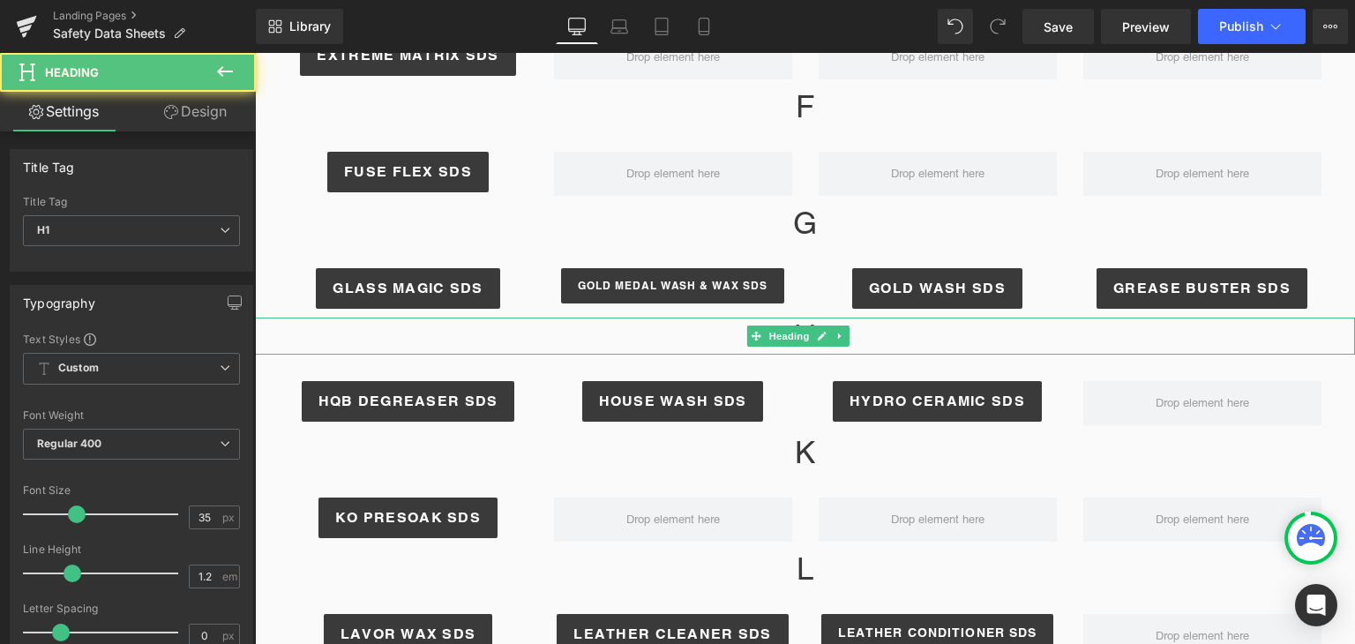
click at [928, 323] on h1 "H" at bounding box center [805, 336] width 1100 height 37
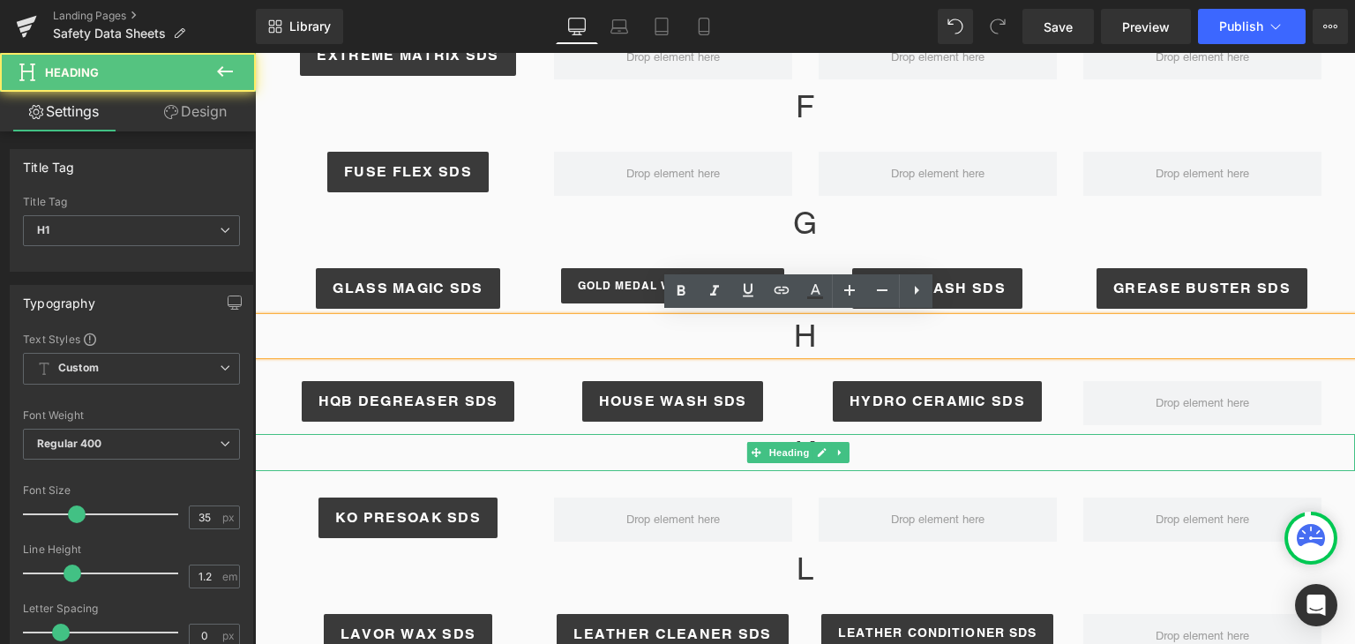
click at [893, 444] on h1 "K" at bounding box center [805, 452] width 1100 height 37
